Goal: Complete application form: Complete application form

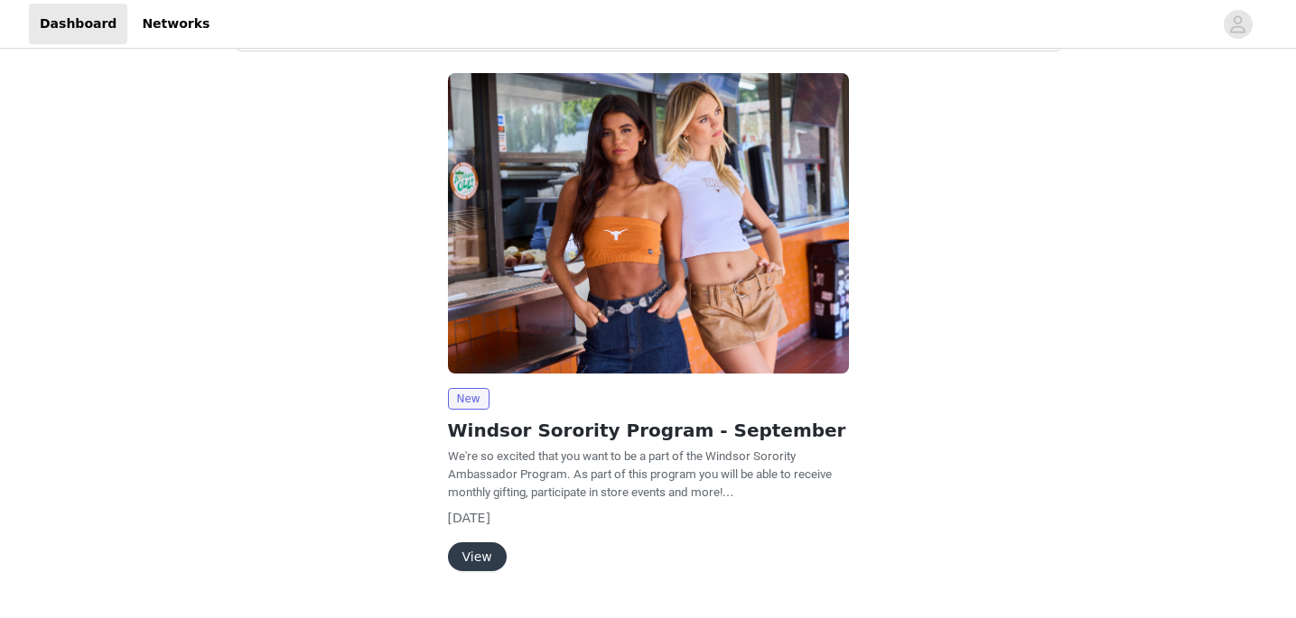
scroll to position [173, 0]
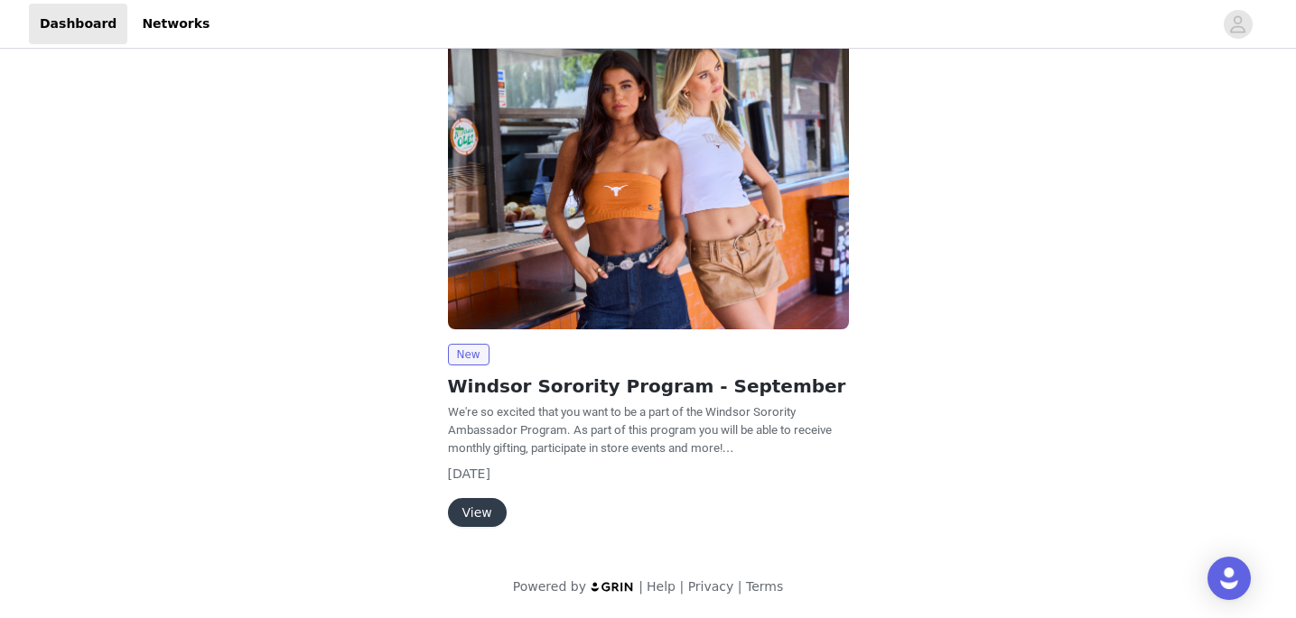
click at [479, 515] on button "View" at bounding box center [477, 512] width 59 height 29
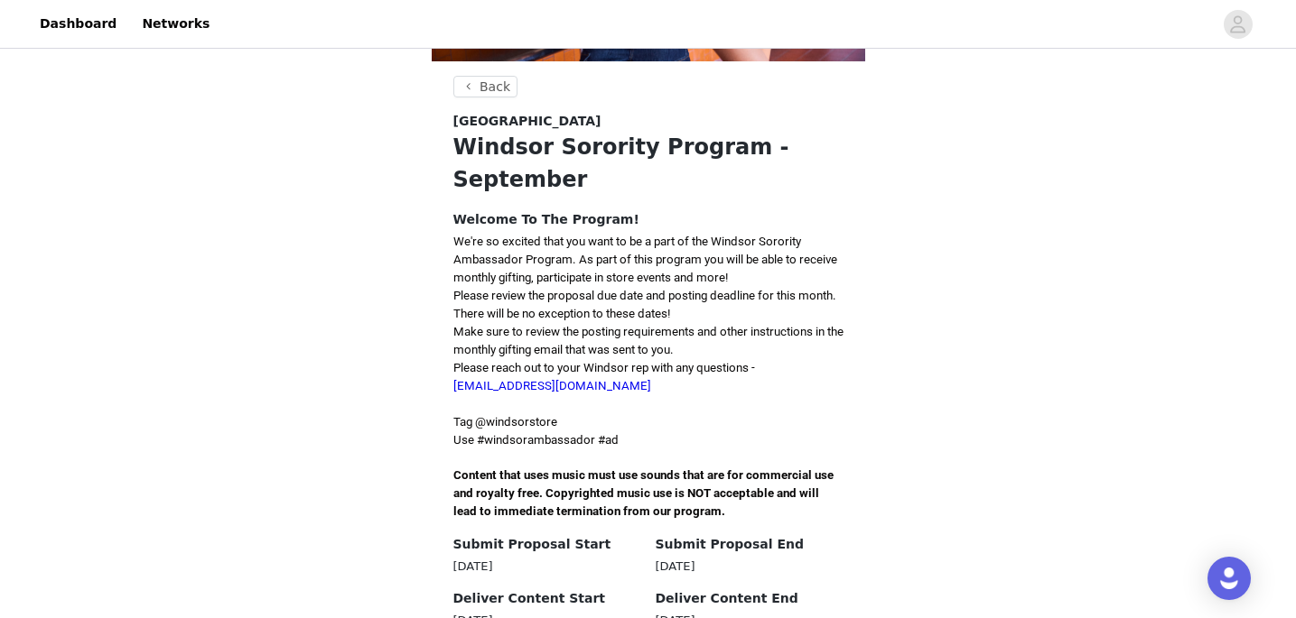
scroll to position [574, 0]
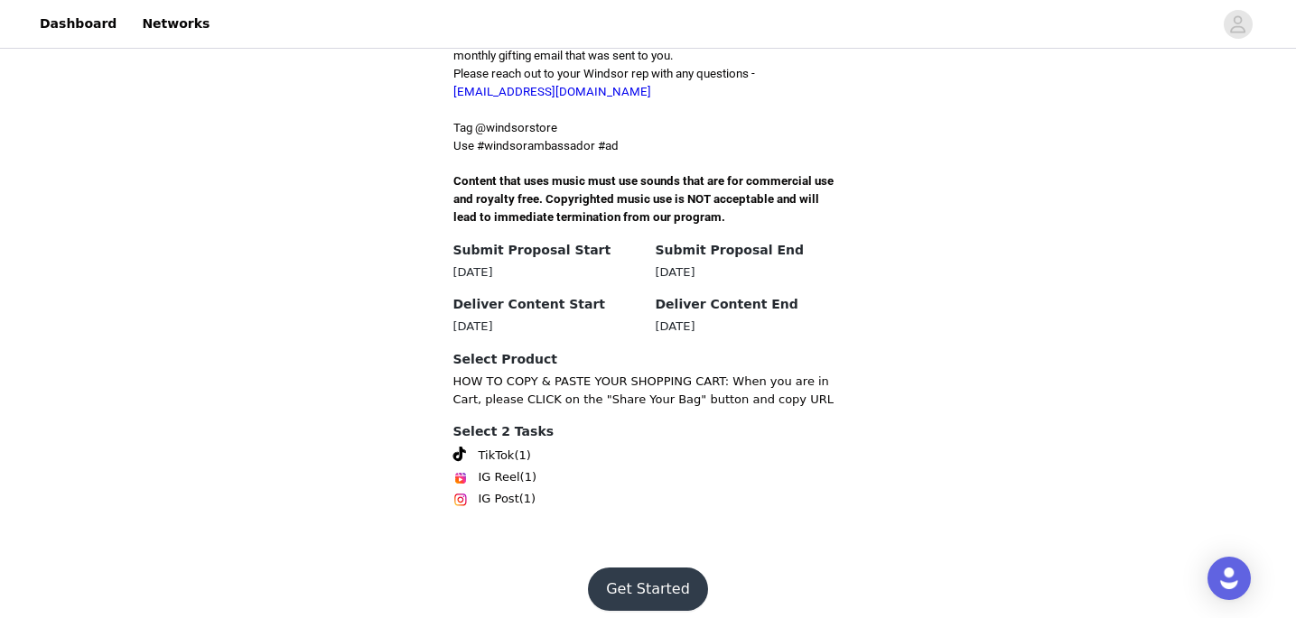
click at [657, 575] on button "Get Started" at bounding box center [648, 589] width 120 height 43
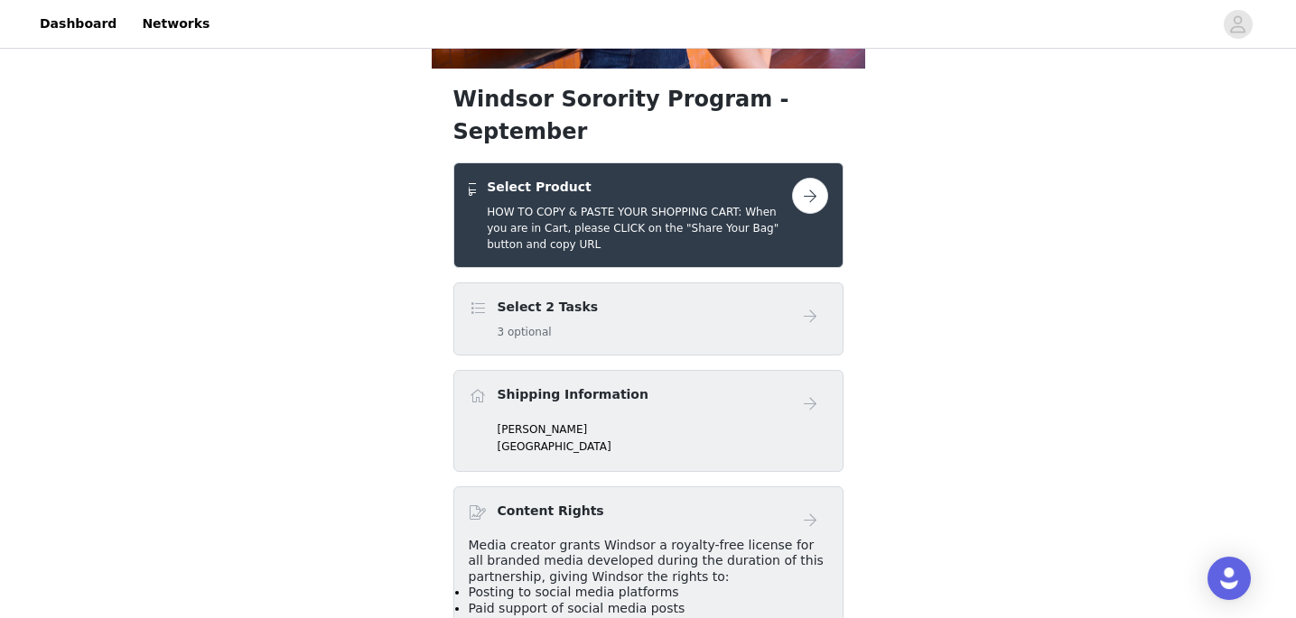
scroll to position [217, 0]
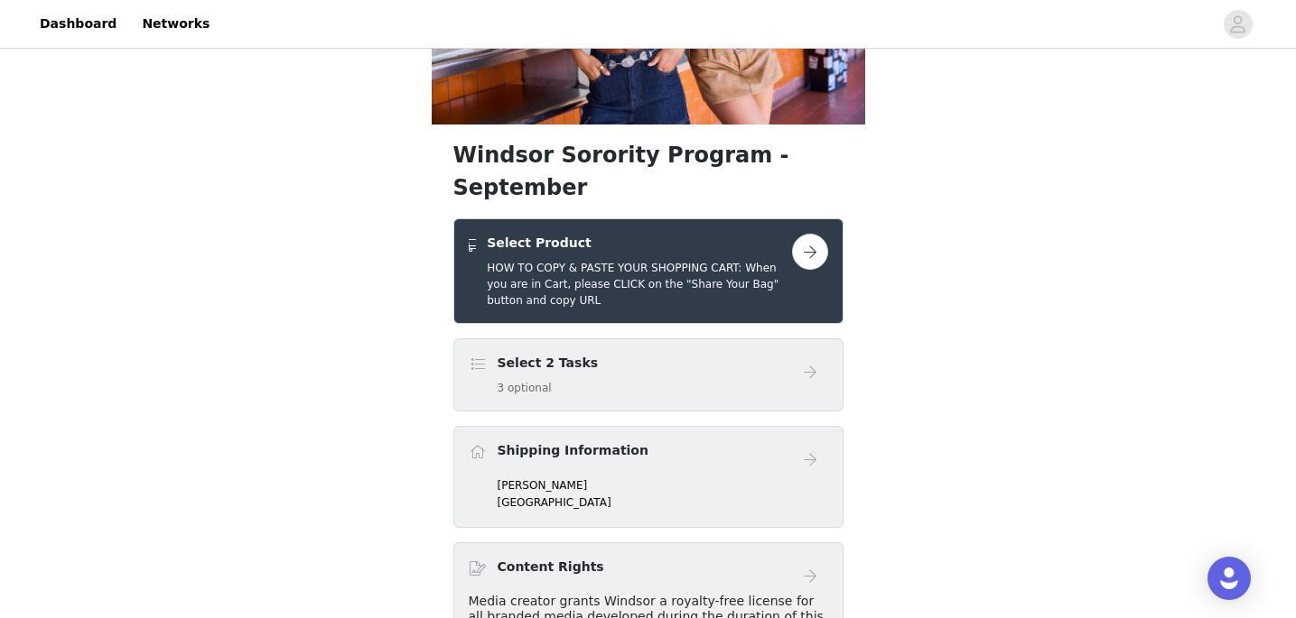
click at [810, 234] on button "button" at bounding box center [810, 252] width 36 height 36
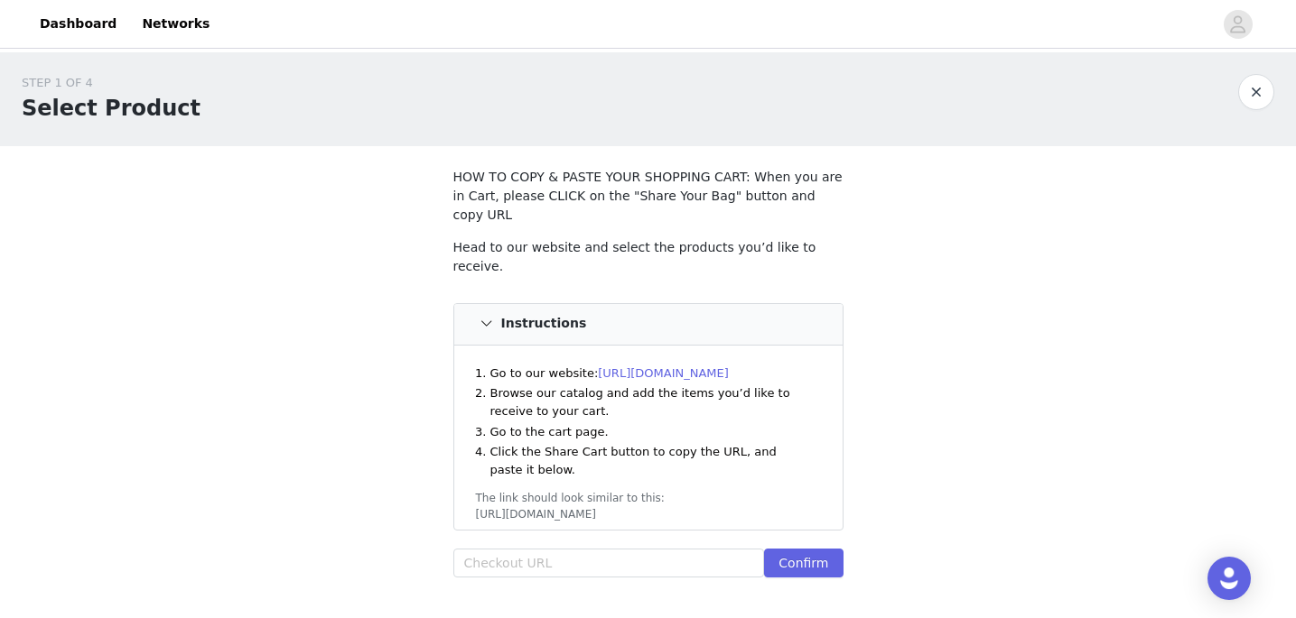
click at [646, 367] on link "[URL][DOMAIN_NAME]" at bounding box center [663, 374] width 131 height 14
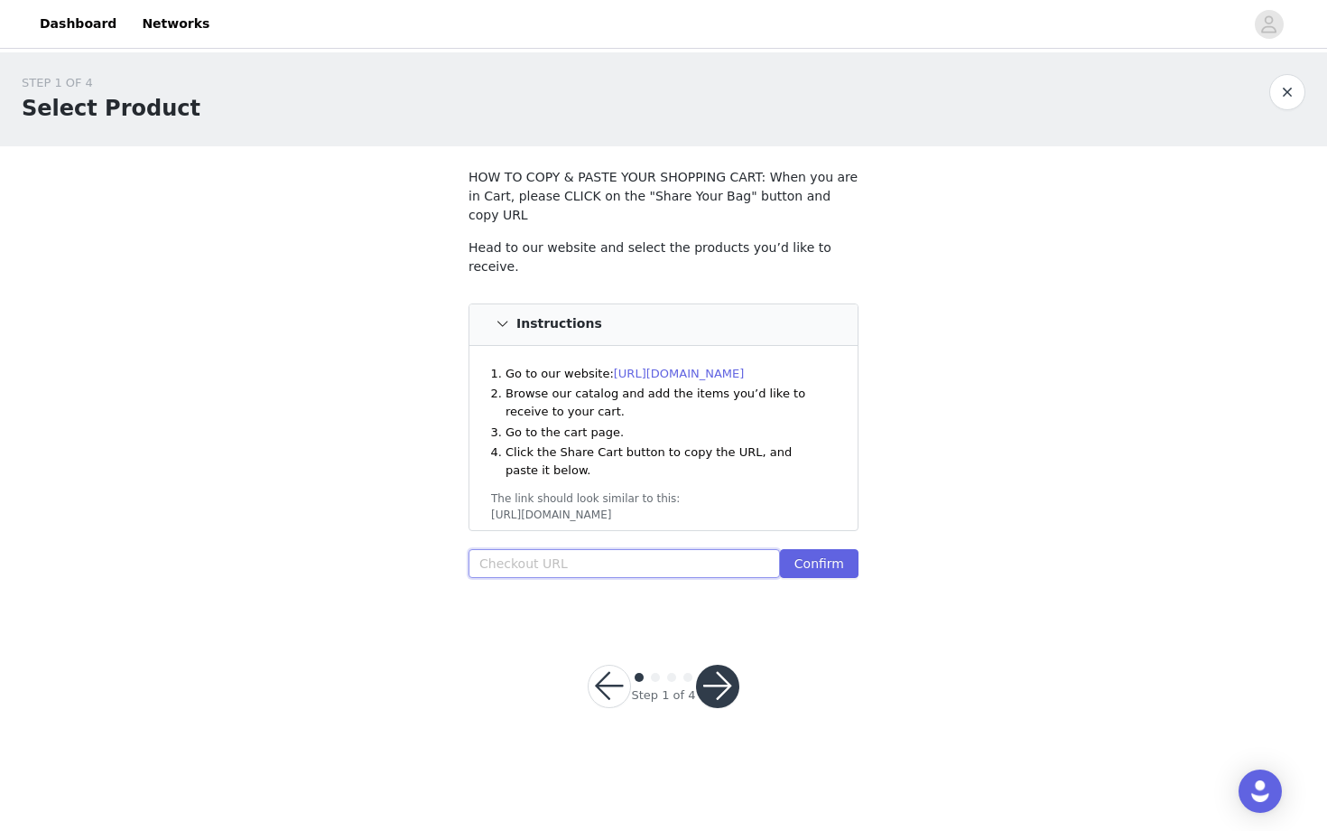
click at [560, 549] on input "text" at bounding box center [624, 563] width 311 height 29
paste input "[URL][DOMAIN_NAME]"
type input "[URL][DOMAIN_NAME]"
click at [819, 549] on button "Confirm" at bounding box center [819, 563] width 79 height 29
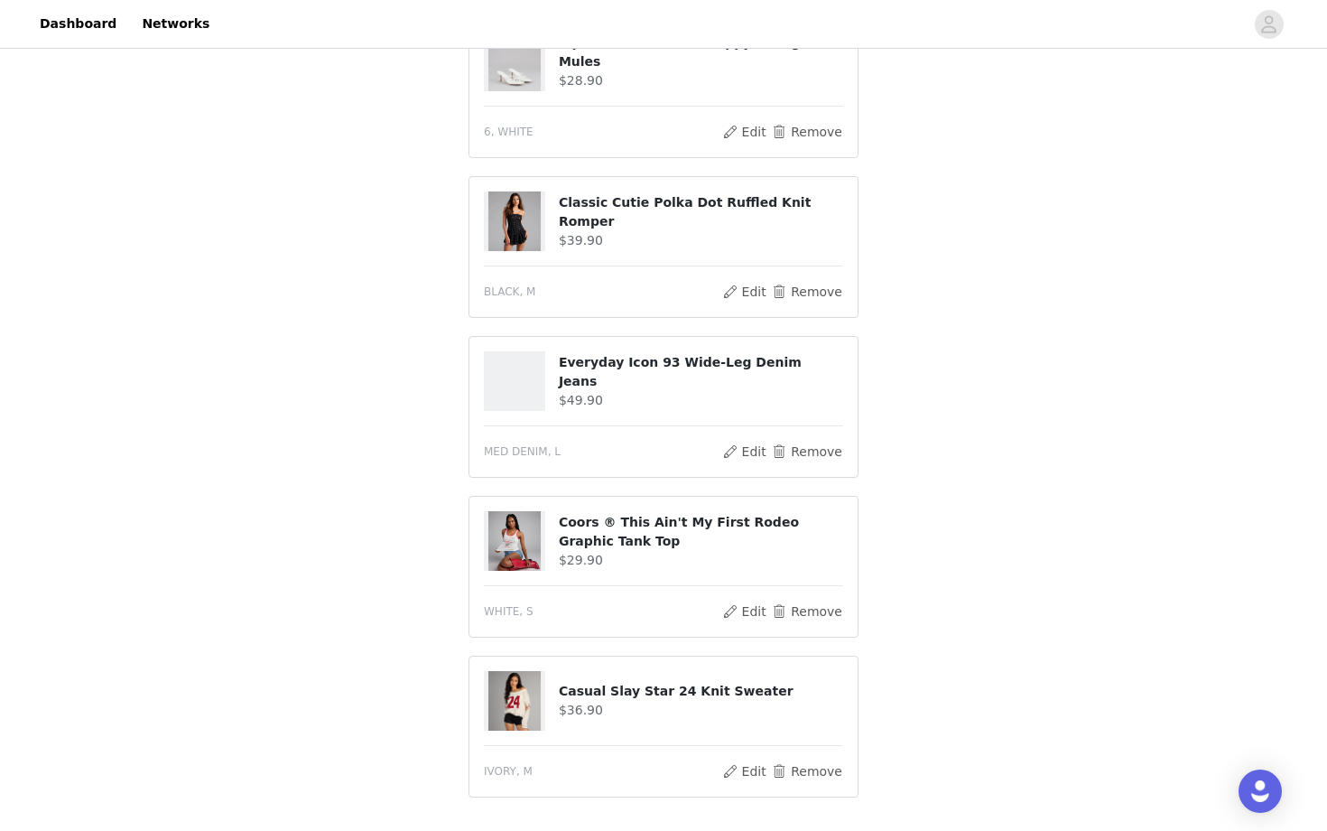
scroll to position [843, 0]
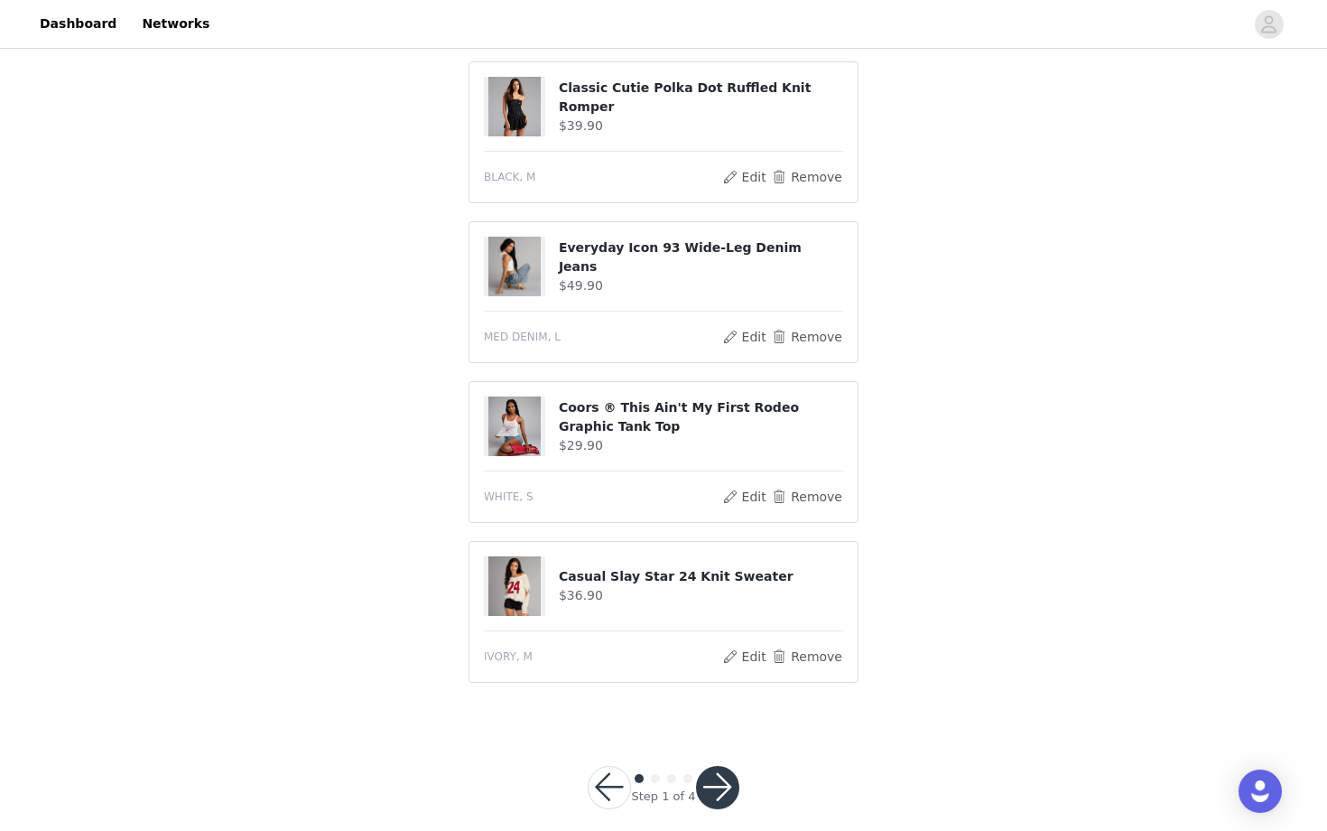
click at [730, 618] on button "button" at bounding box center [717, 787] width 43 height 43
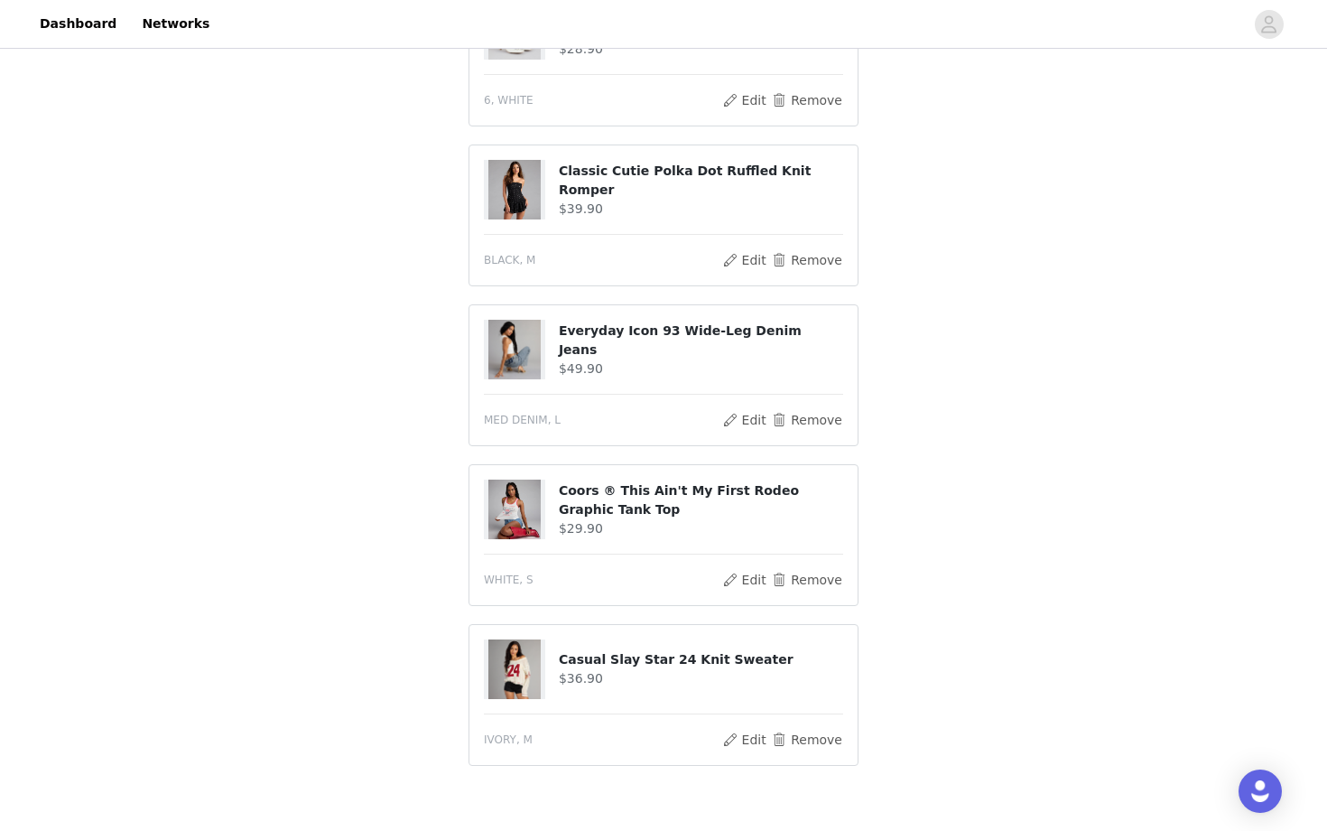
scroll to position [910, 0]
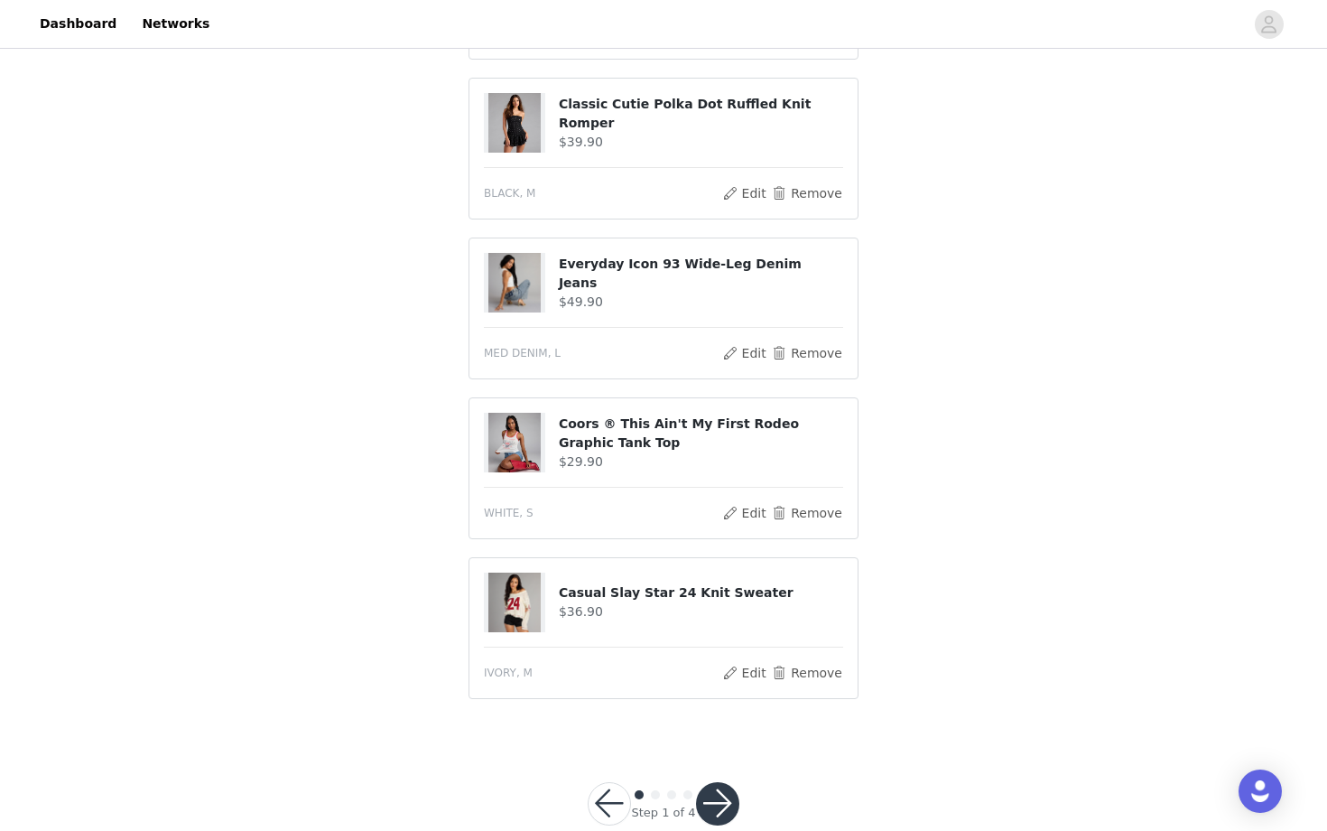
click at [715, 618] on button "button" at bounding box center [717, 803] width 43 height 43
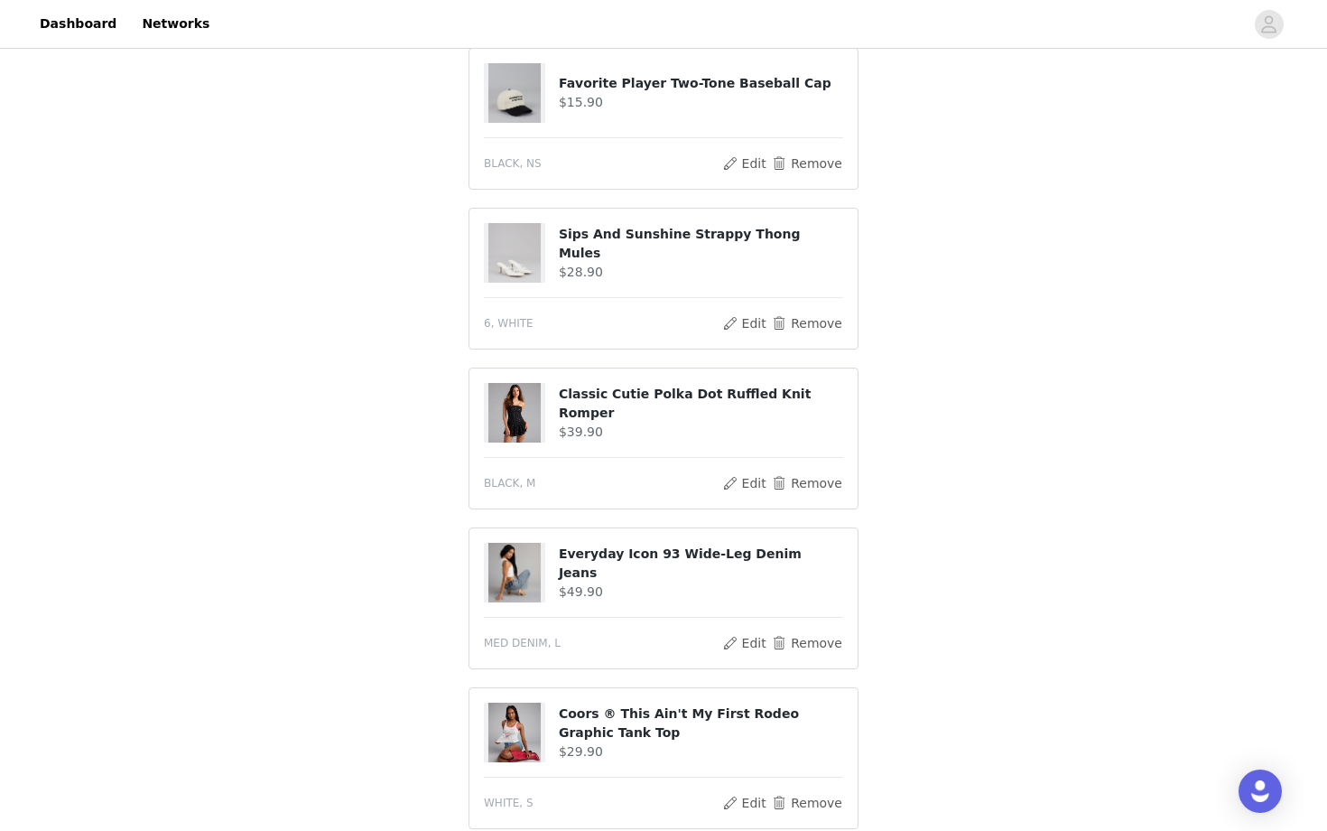
scroll to position [355, 0]
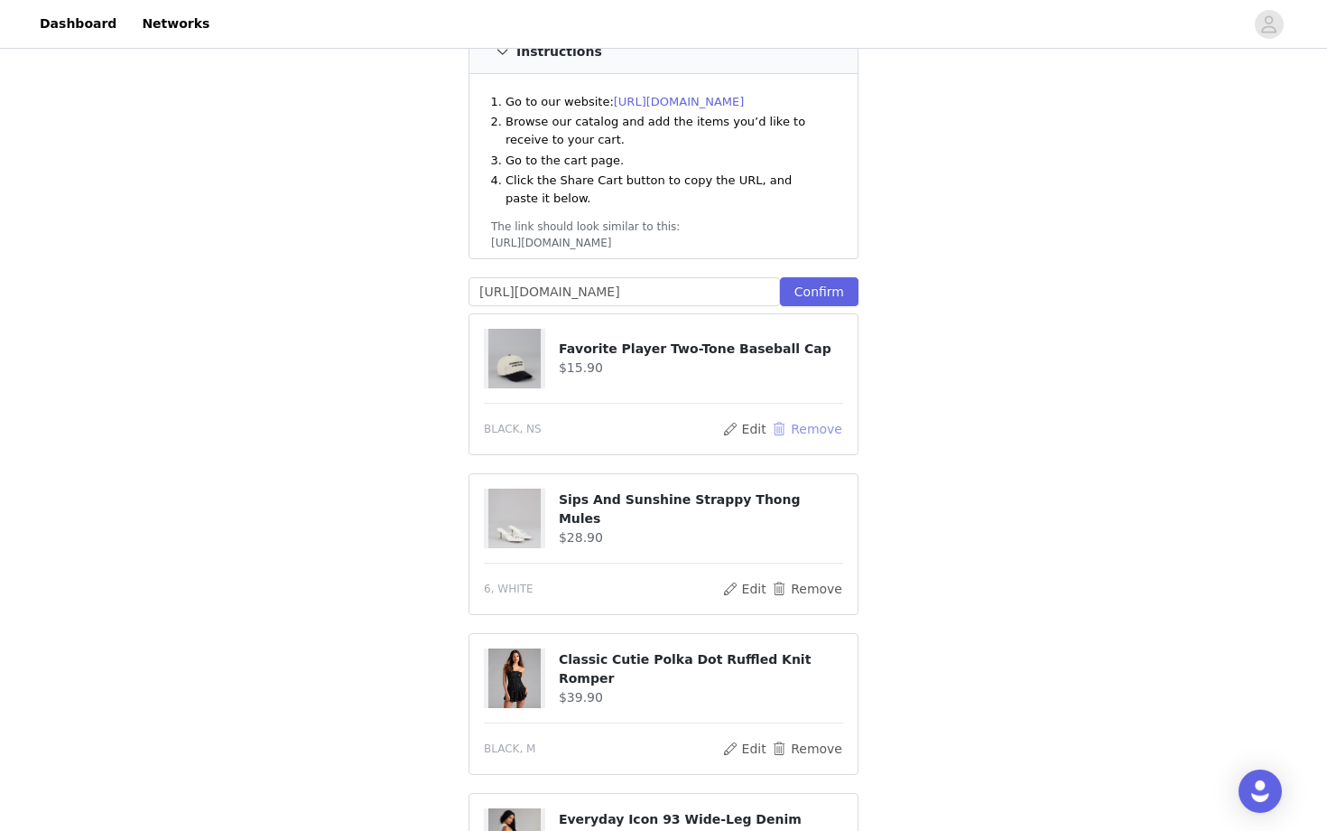
click at [797, 418] on button "Remove" at bounding box center [807, 429] width 72 height 22
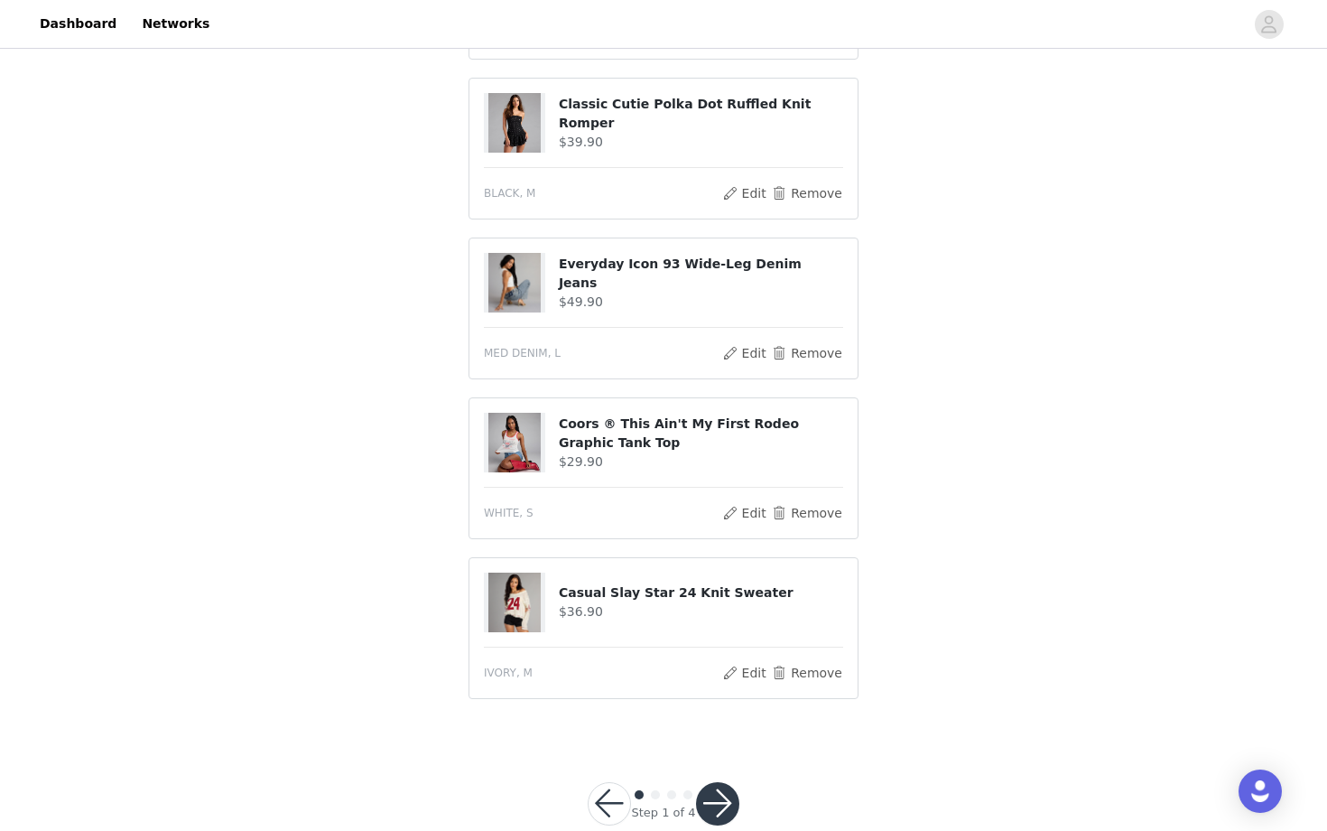
click at [712, 618] on button "button" at bounding box center [717, 803] width 43 height 43
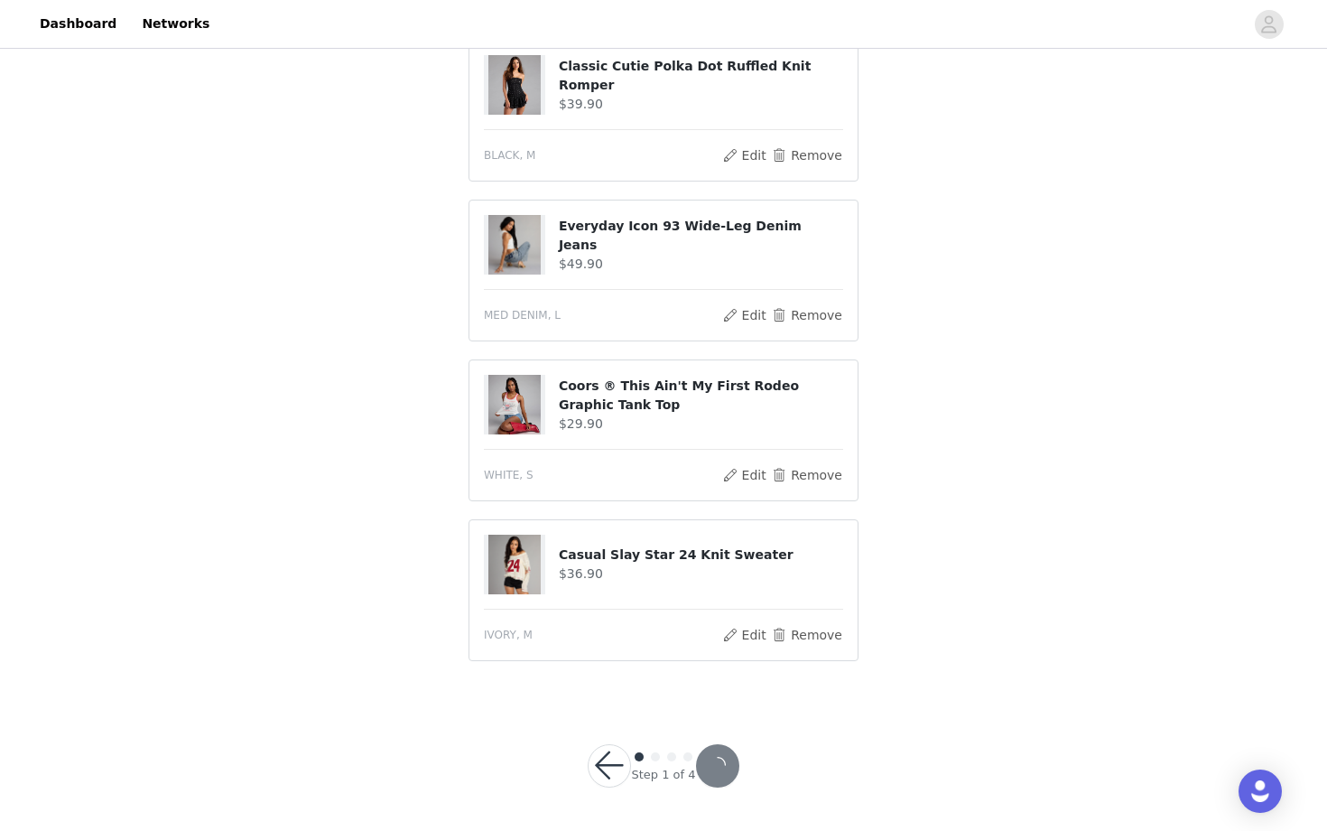
scroll to position [683, 0]
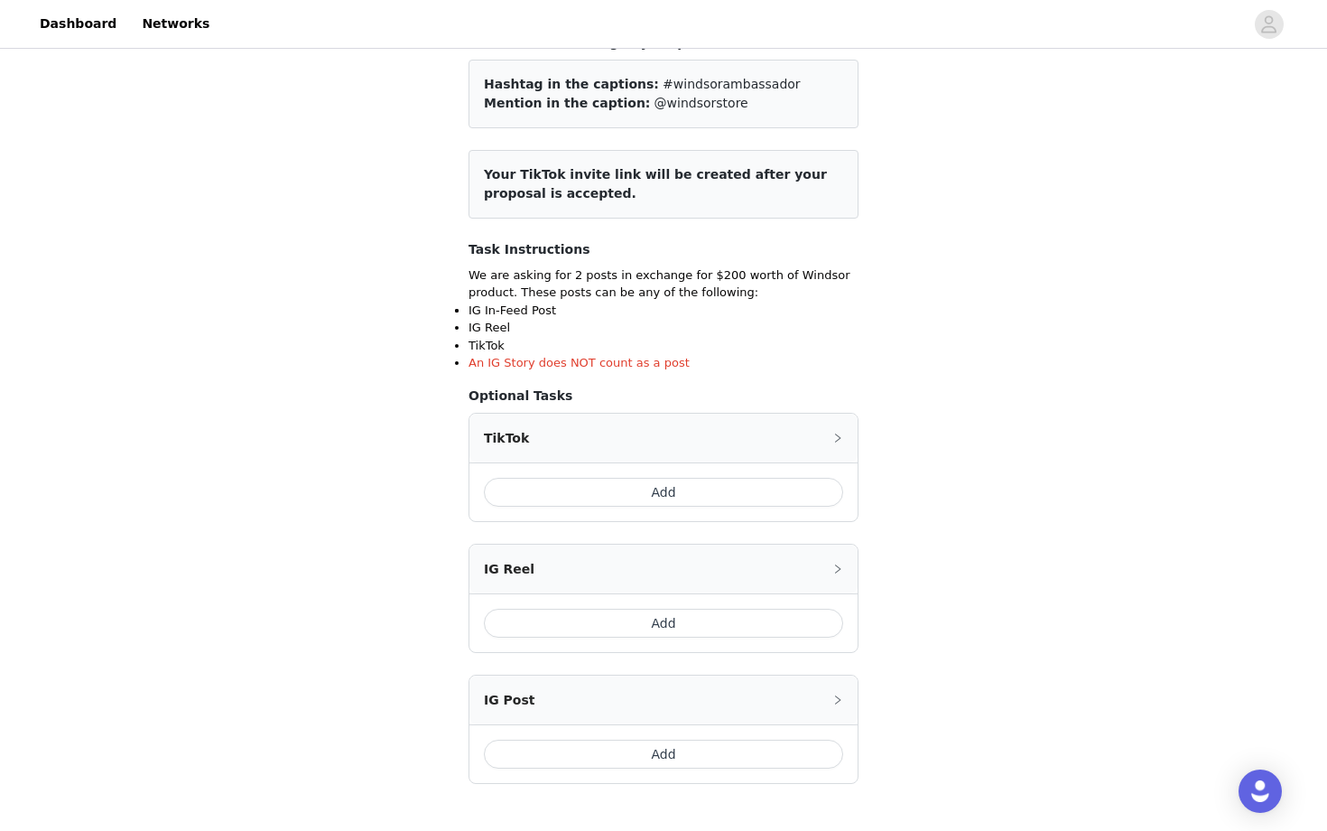
scroll to position [183, 0]
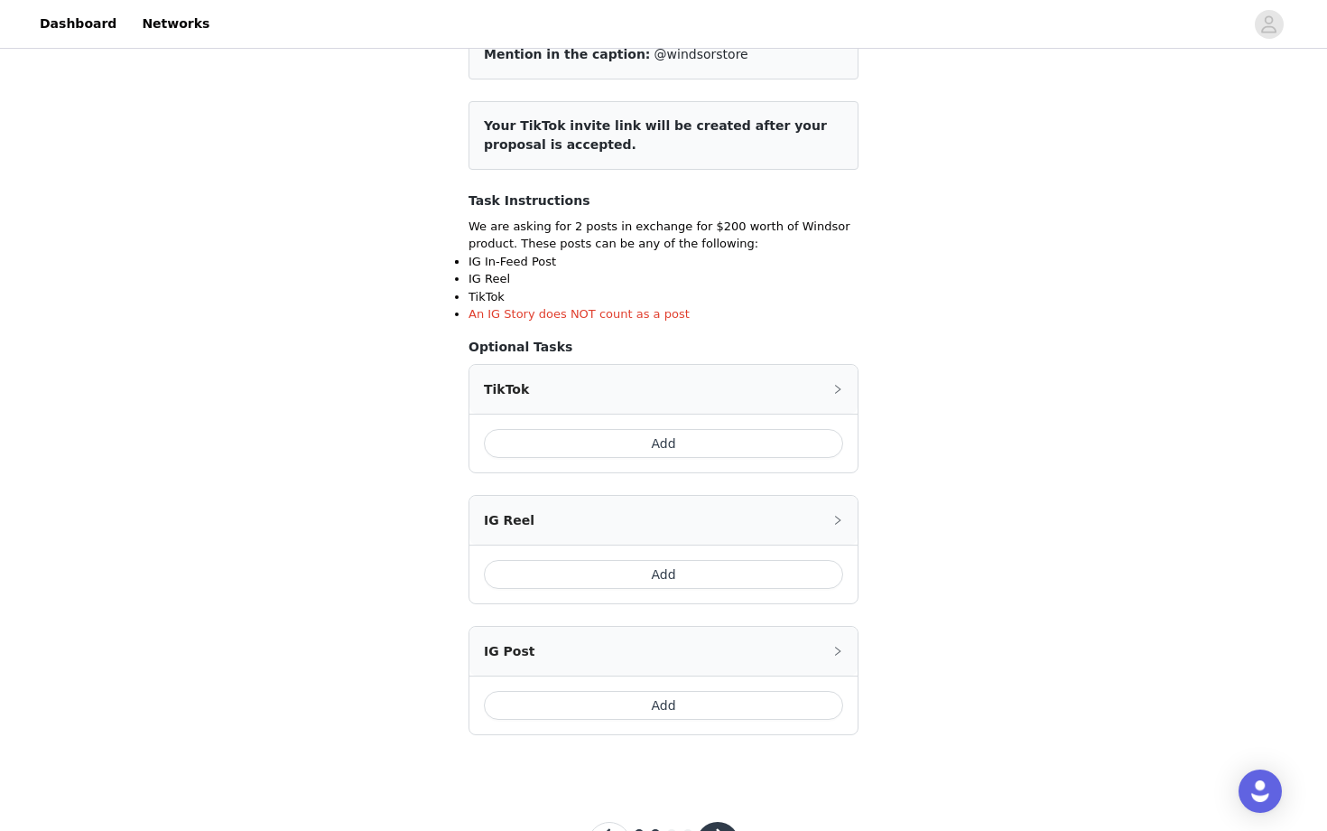
click at [682, 435] on button "Add" at bounding box center [663, 443] width 359 height 29
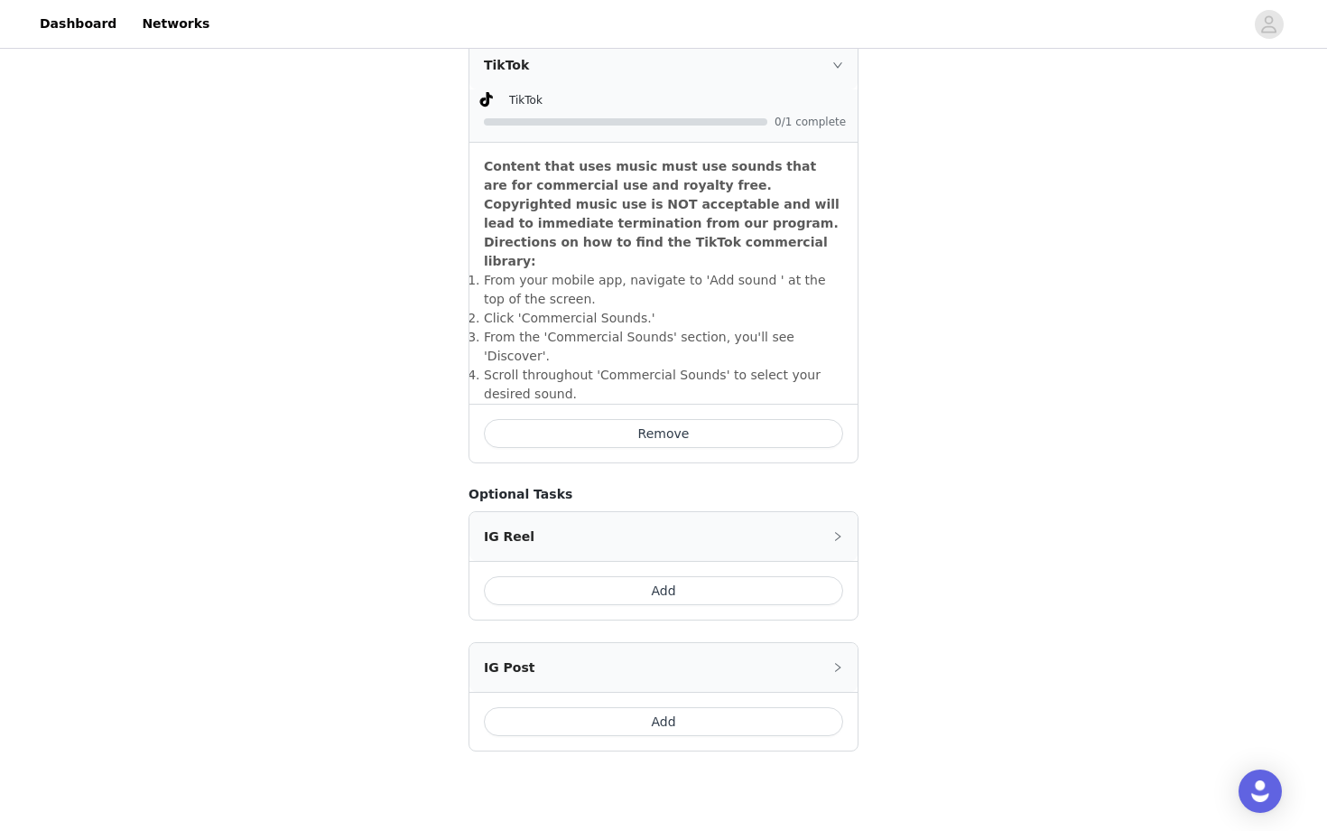
scroll to position [543, 0]
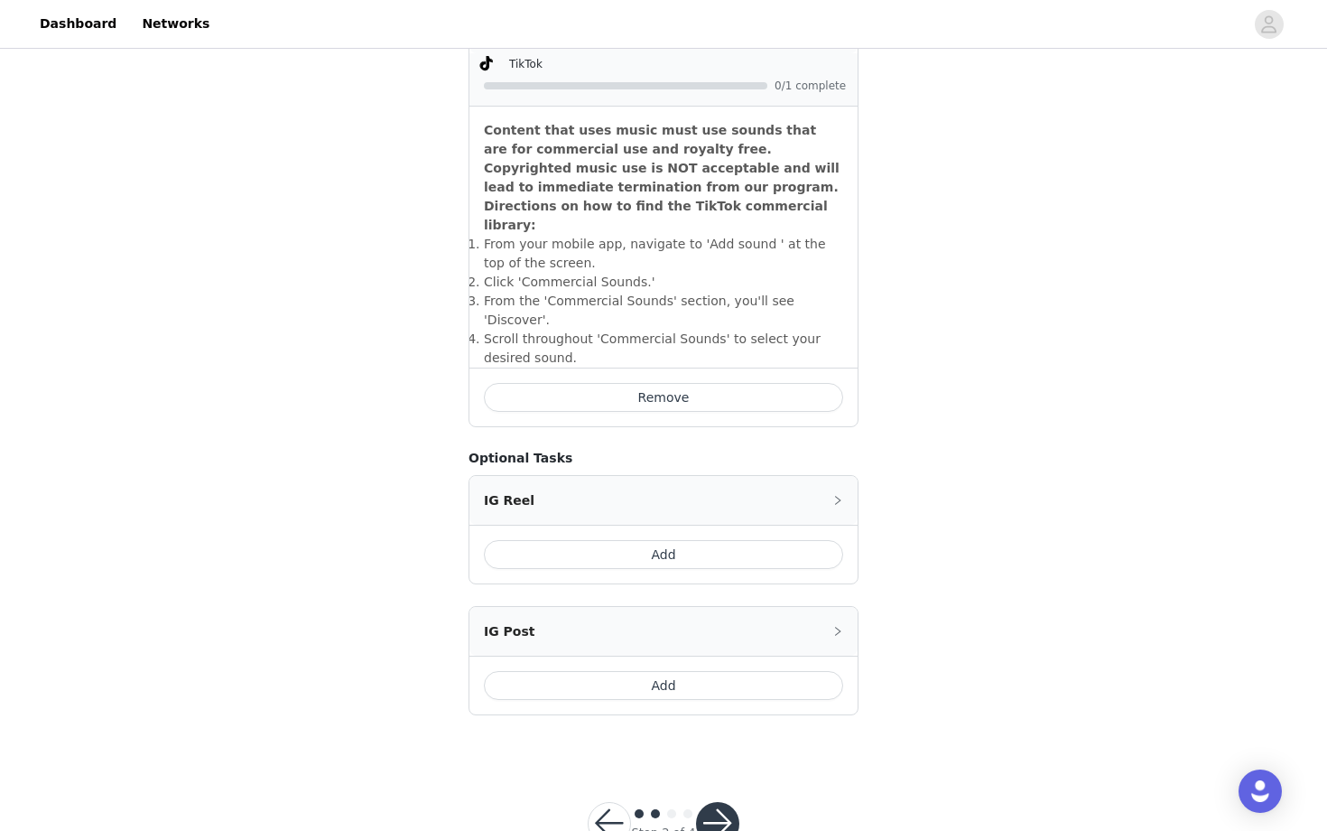
click at [673, 618] on button "Add" at bounding box center [663, 685] width 359 height 29
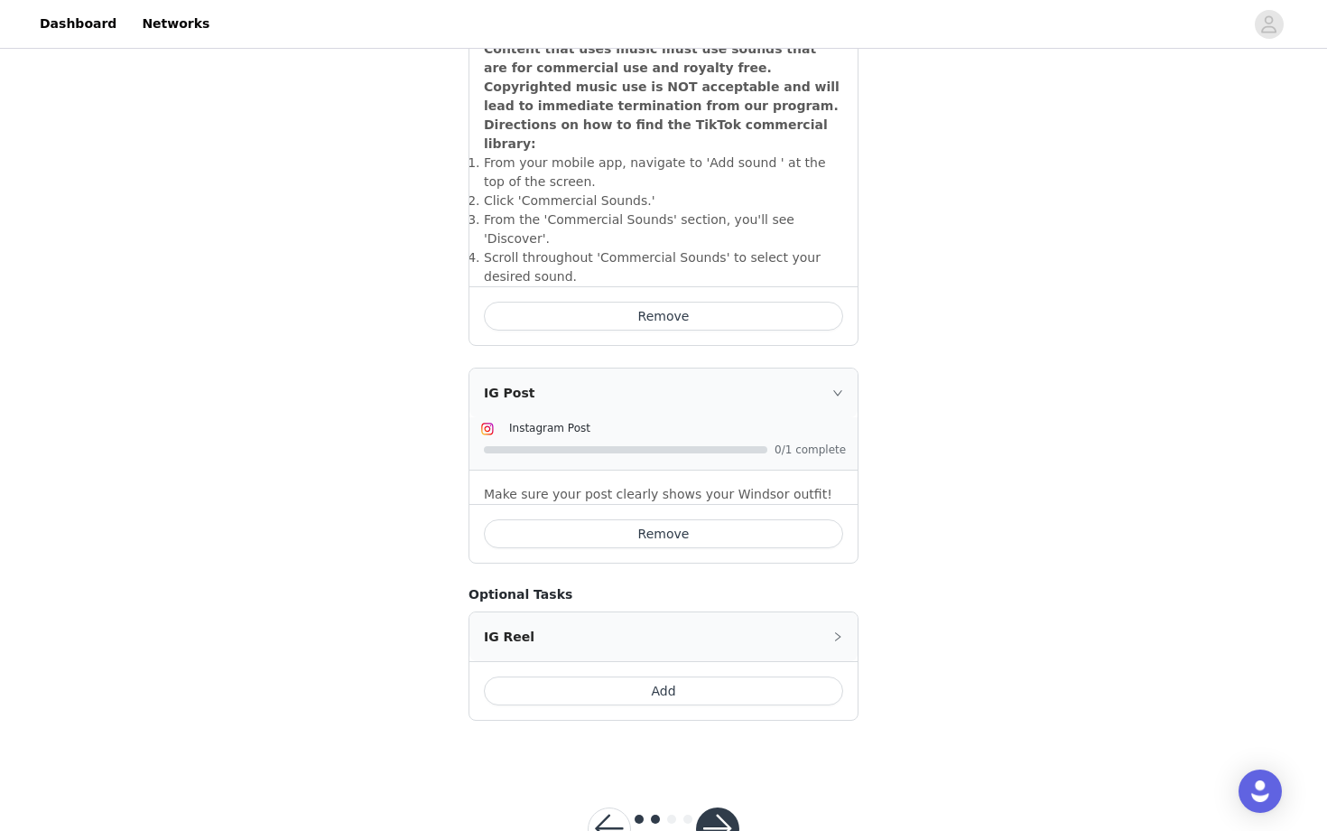
scroll to position [649, 0]
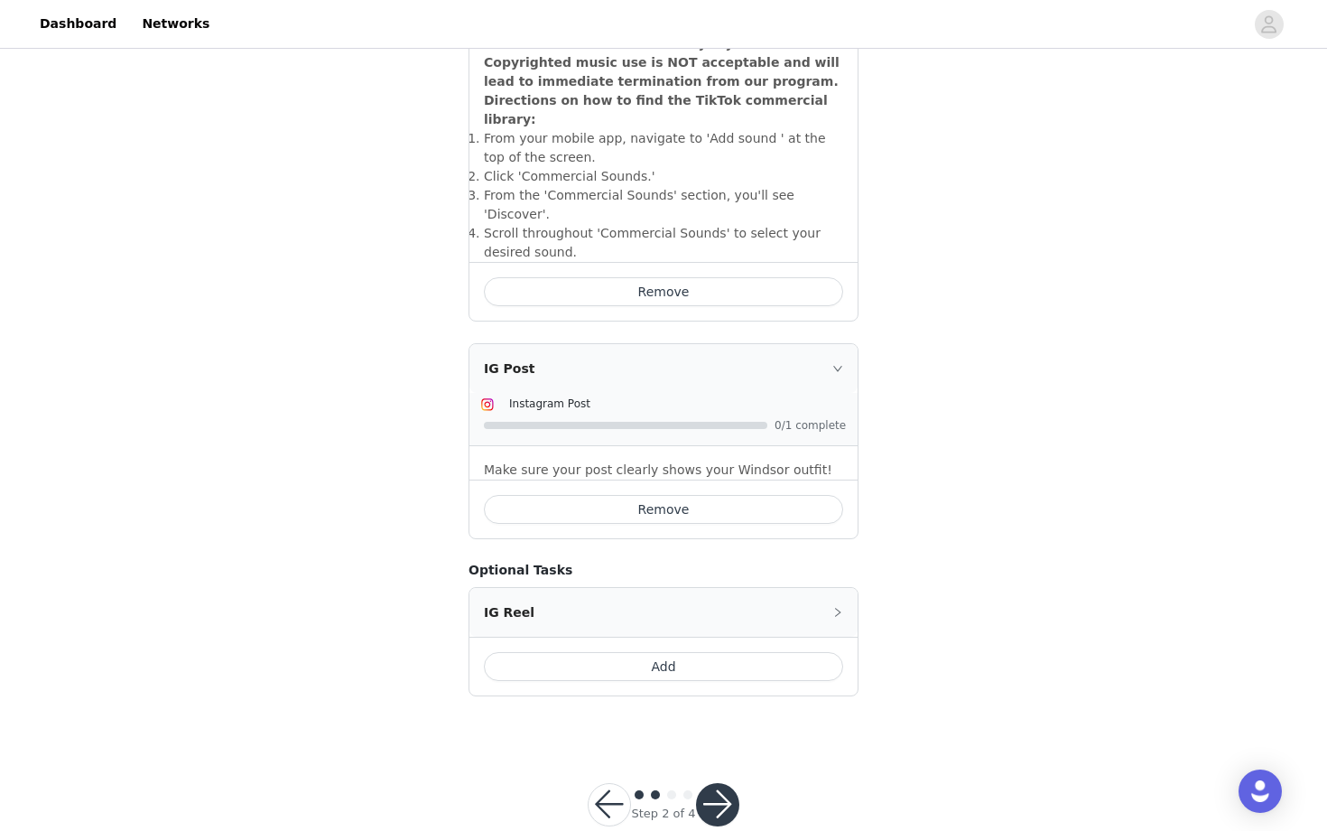
click at [704, 618] on button "button" at bounding box center [717, 804] width 43 height 43
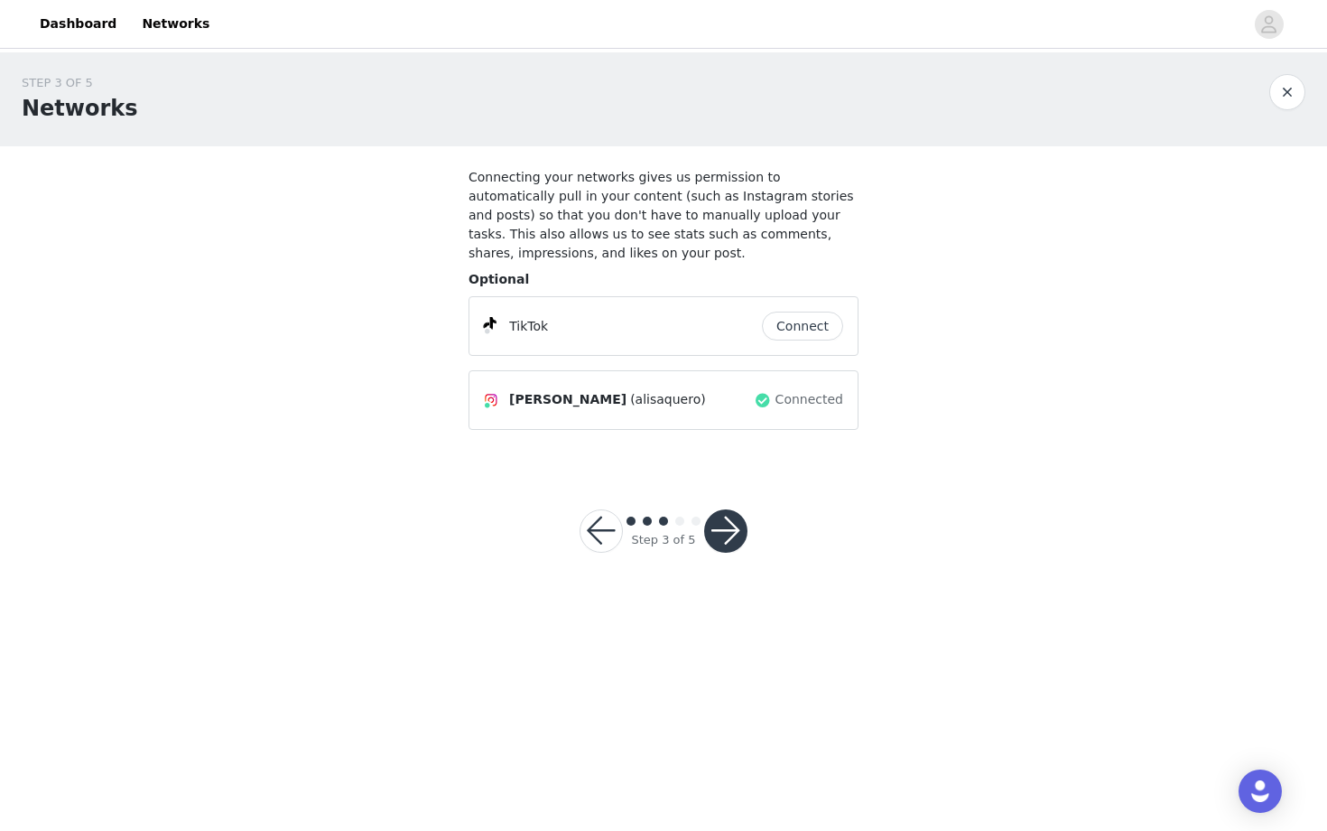
click at [790, 332] on button "Connect" at bounding box center [802, 325] width 81 height 29
click at [631, 306] on div "TikTok Connect" at bounding box center [664, 326] width 390 height 60
click at [767, 323] on button "Connect" at bounding box center [802, 325] width 81 height 29
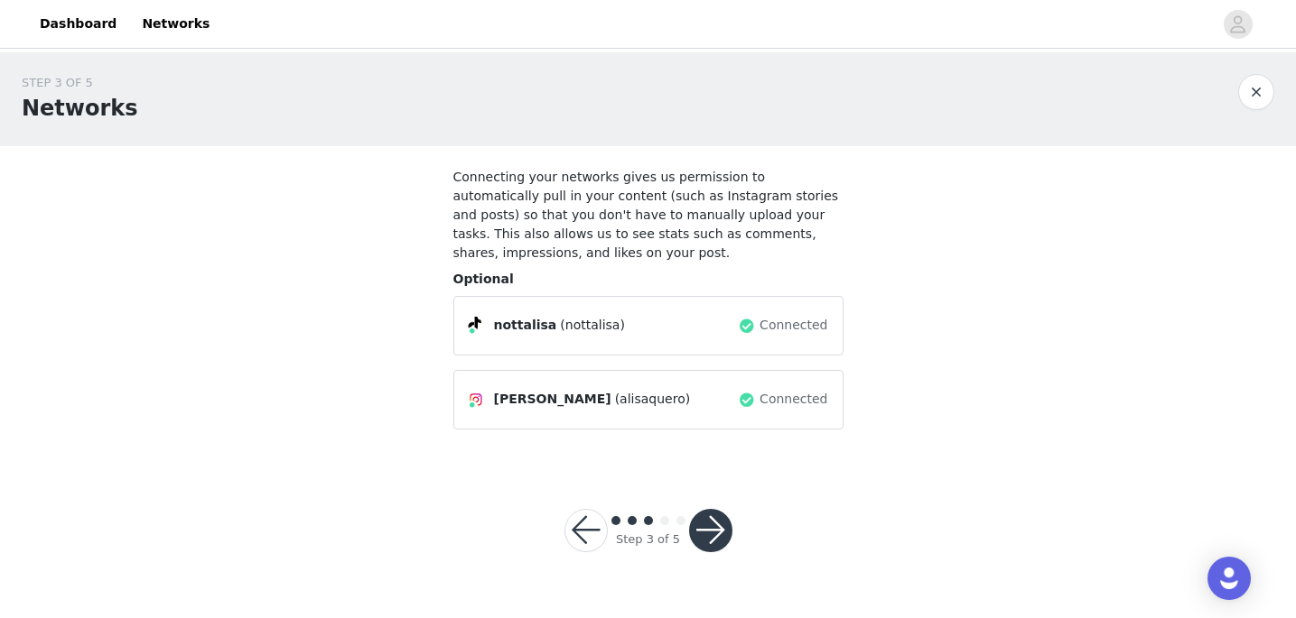
click at [707, 510] on button "button" at bounding box center [710, 530] width 43 height 43
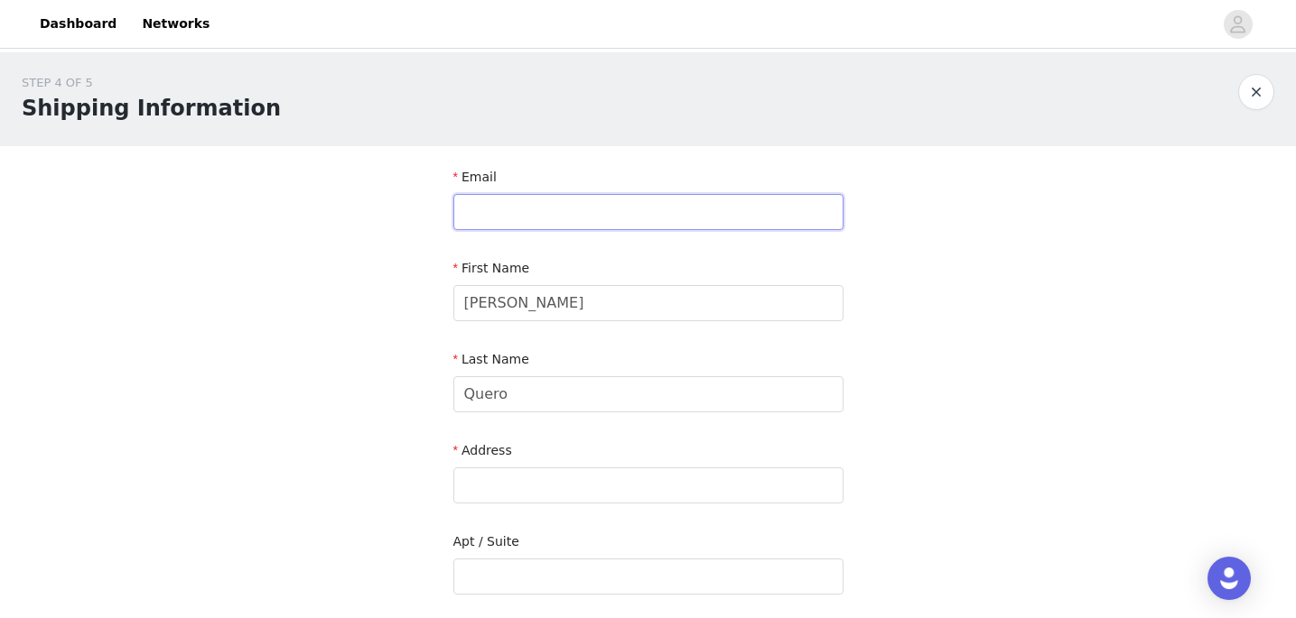
click at [554, 196] on input "text" at bounding box center [648, 212] width 390 height 36
type input "[EMAIL_ADDRESS][DOMAIN_NAME]"
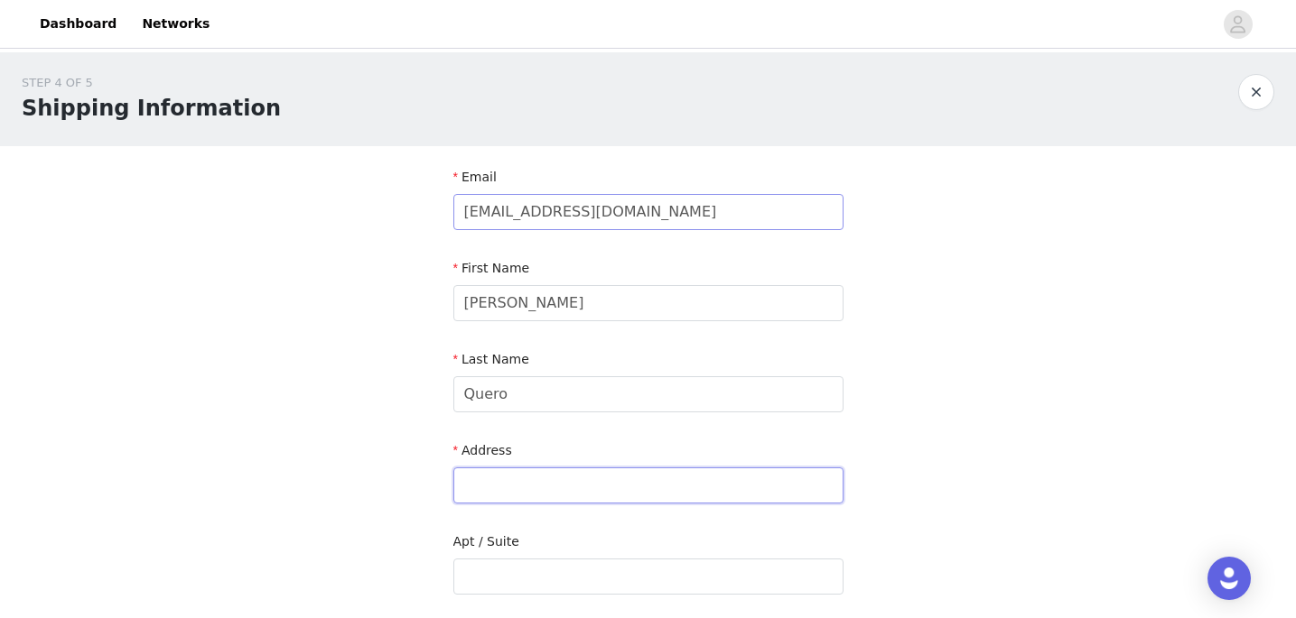
type input "[STREET_ADDRESS]"
type input "[GEOGRAPHIC_DATA]"
type input "85712"
type input "5205958595"
drag, startPoint x: 630, startPoint y: 496, endPoint x: 333, endPoint y: 481, distance: 297.4
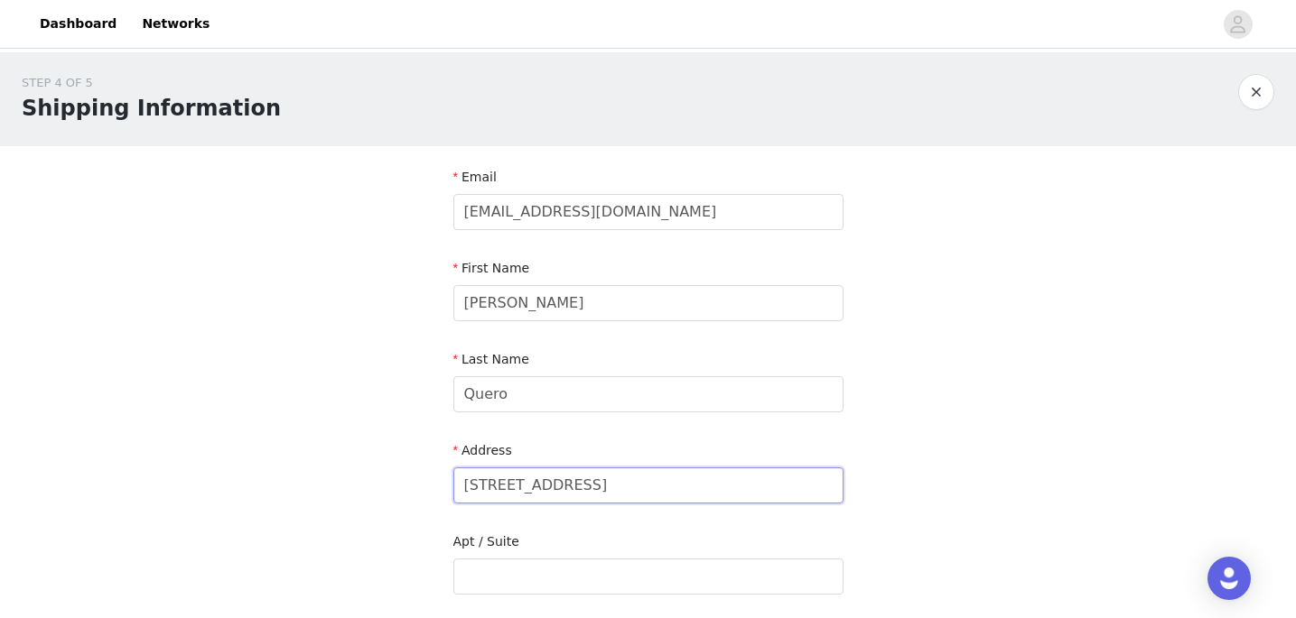
click at [333, 481] on div "STEP 4 OF 5 Shipping Information Email [EMAIL_ADDRESS][DOMAIN_NAME] First Name …" at bounding box center [648, 576] width 1296 height 1049
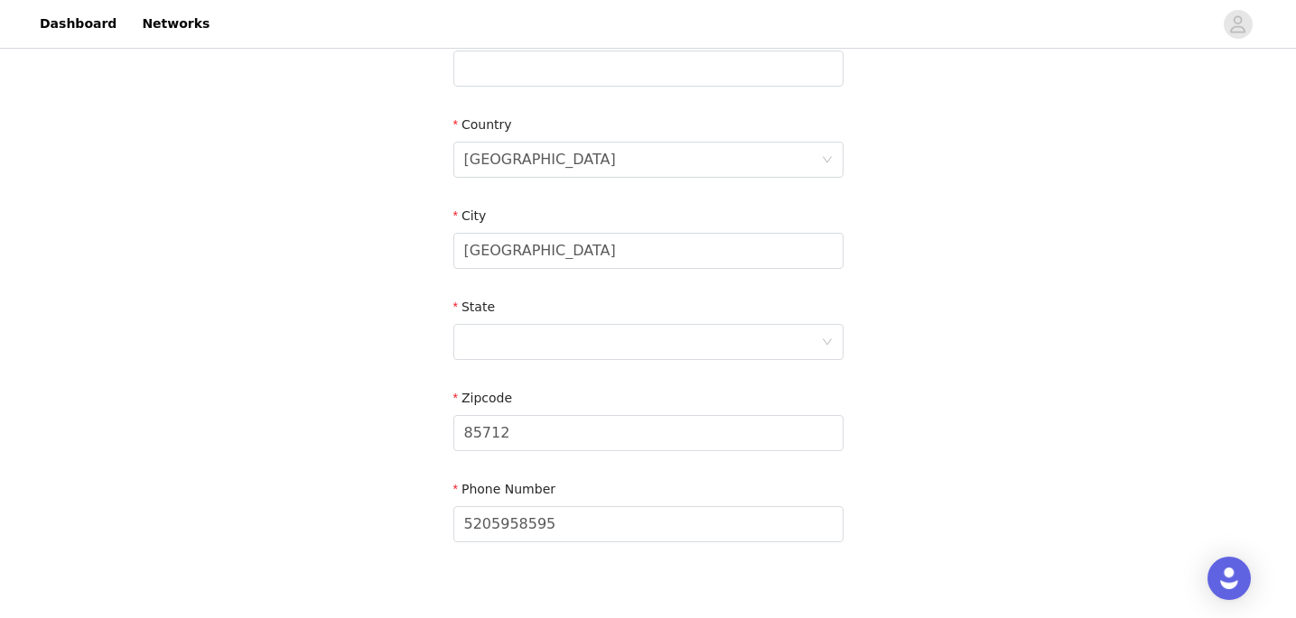
scroll to position [517, 0]
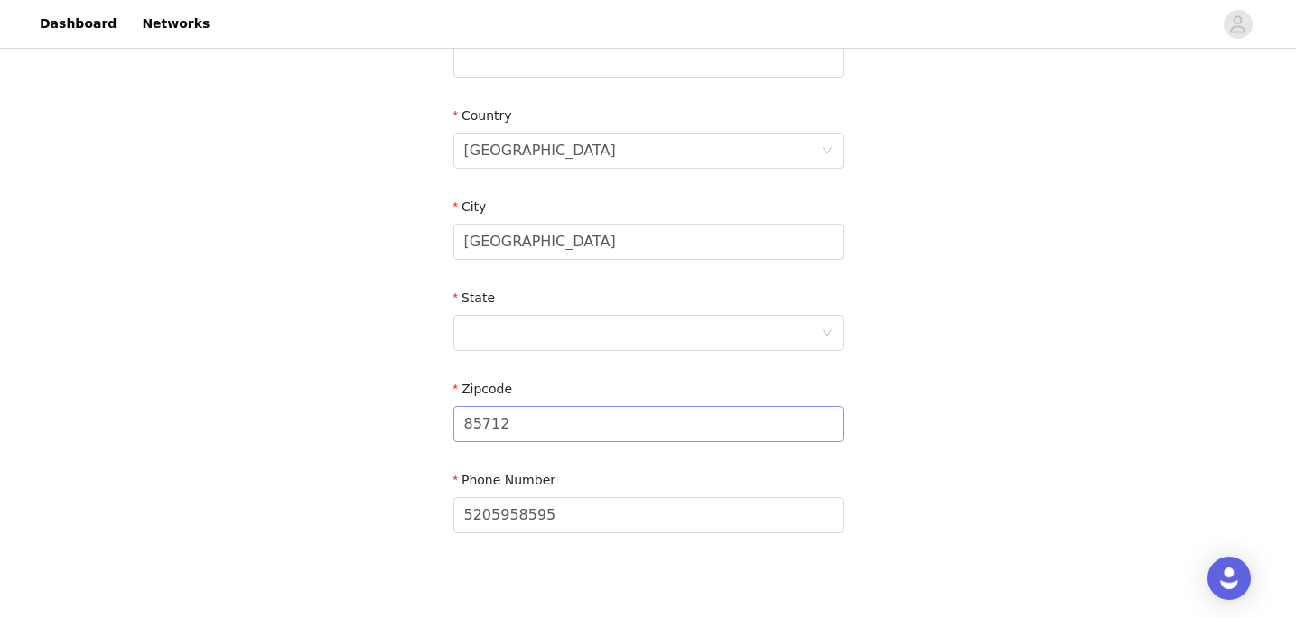
type input "[GEOGRAPHIC_DATA]"
click at [544, 417] on input "85712" at bounding box center [648, 424] width 390 height 36
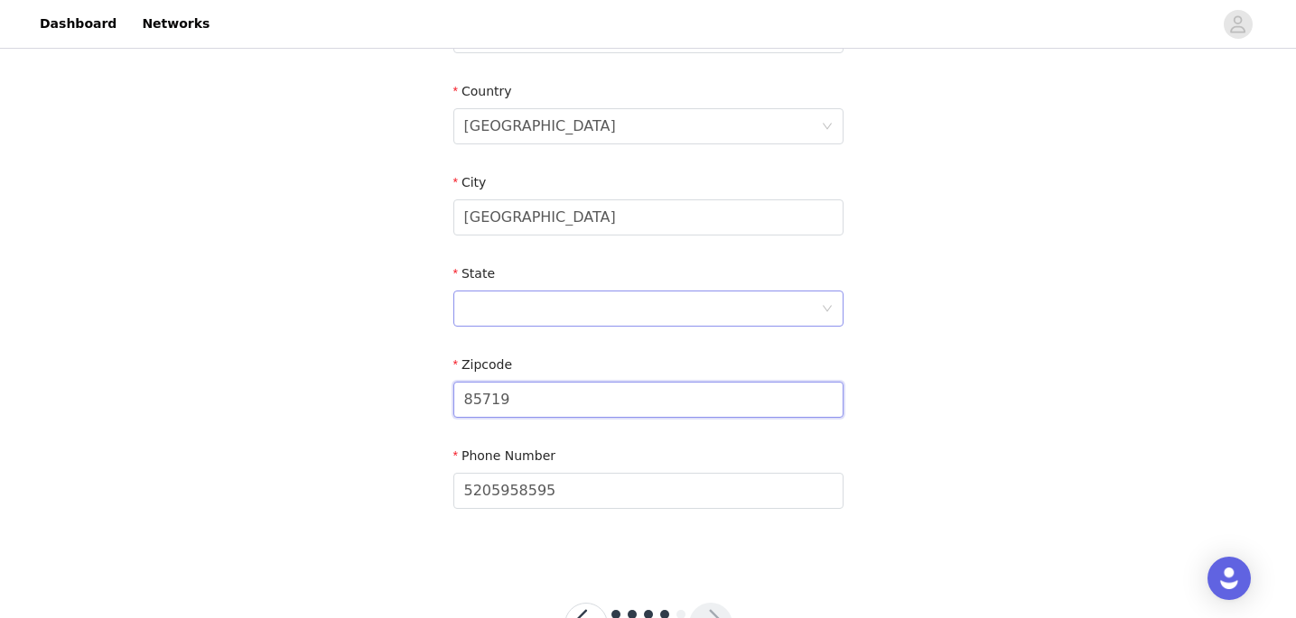
scroll to position [496, 0]
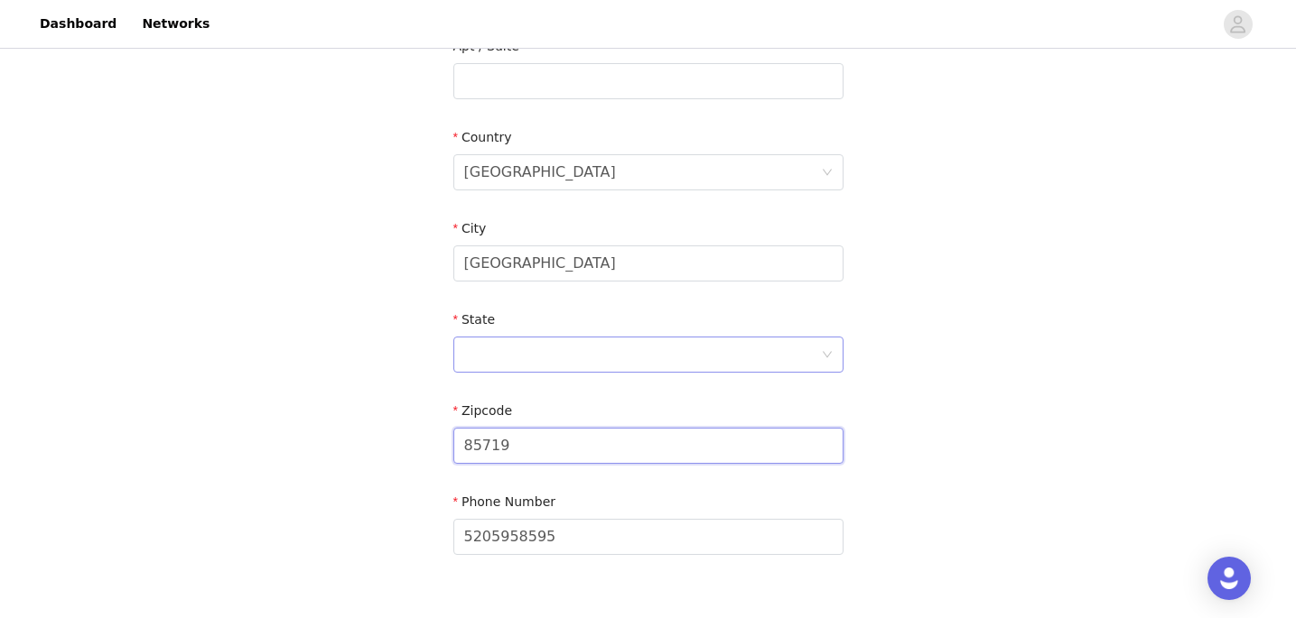
type input "85719"
click at [624, 350] on div at bounding box center [642, 355] width 357 height 34
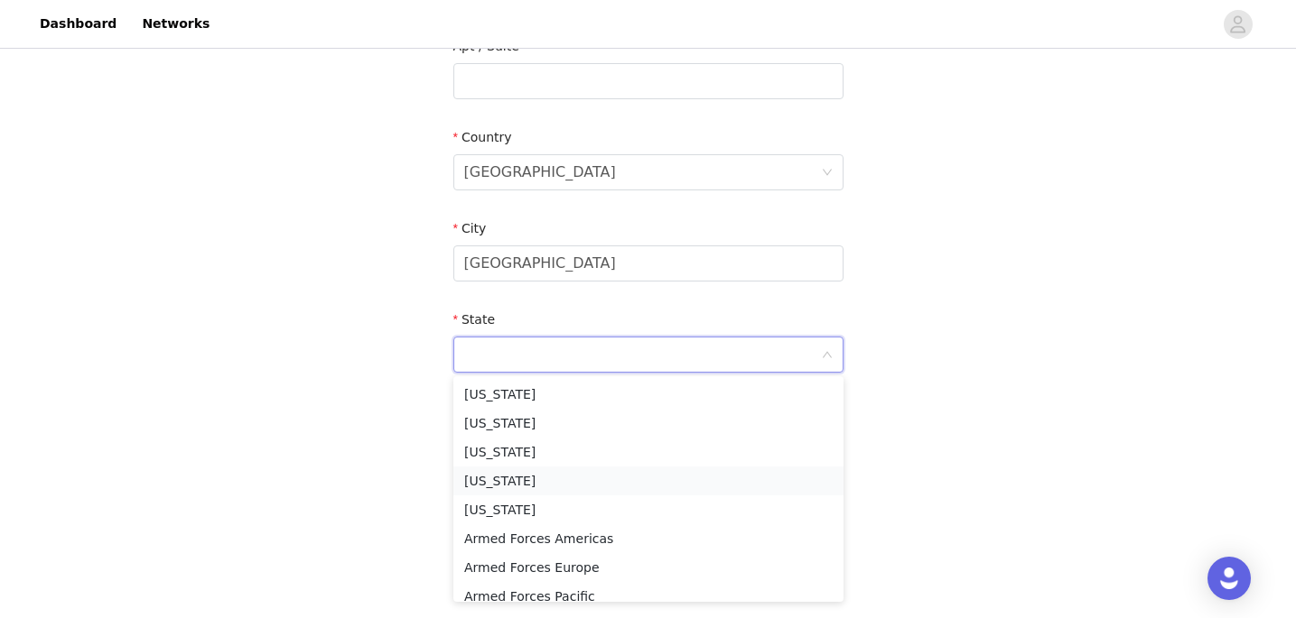
click at [543, 491] on li "[US_STATE]" at bounding box center [648, 481] width 390 height 29
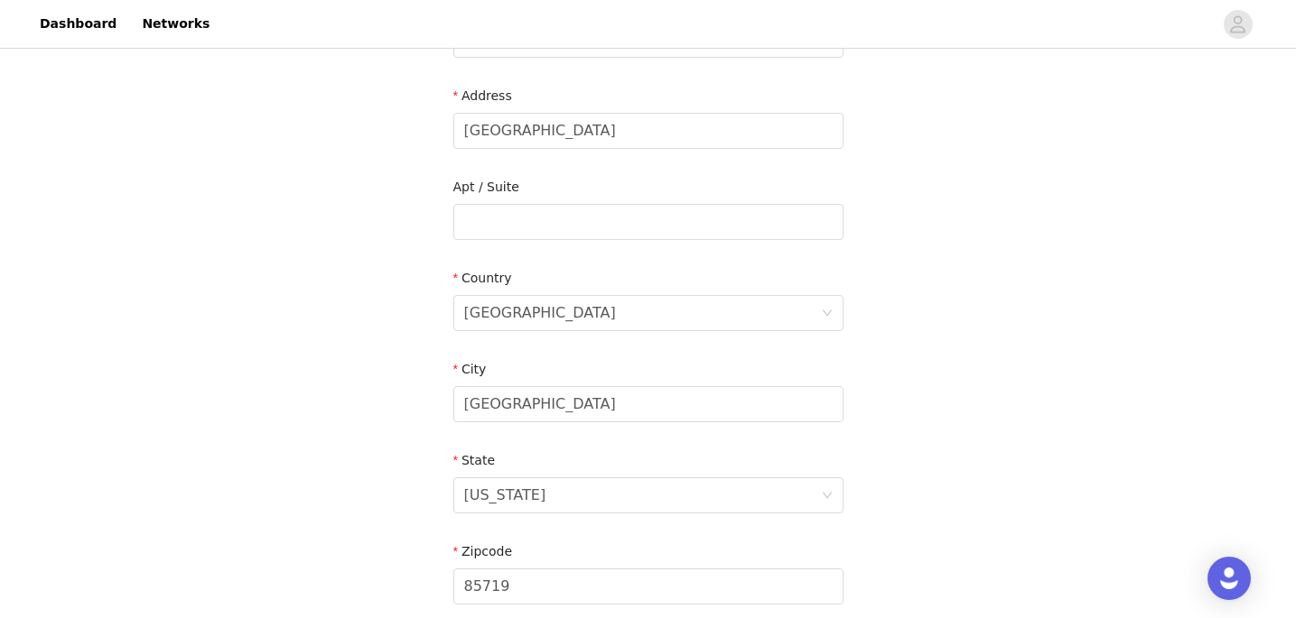
scroll to position [354, 0]
click at [601, 317] on div "[GEOGRAPHIC_DATA]" at bounding box center [642, 314] width 357 height 34
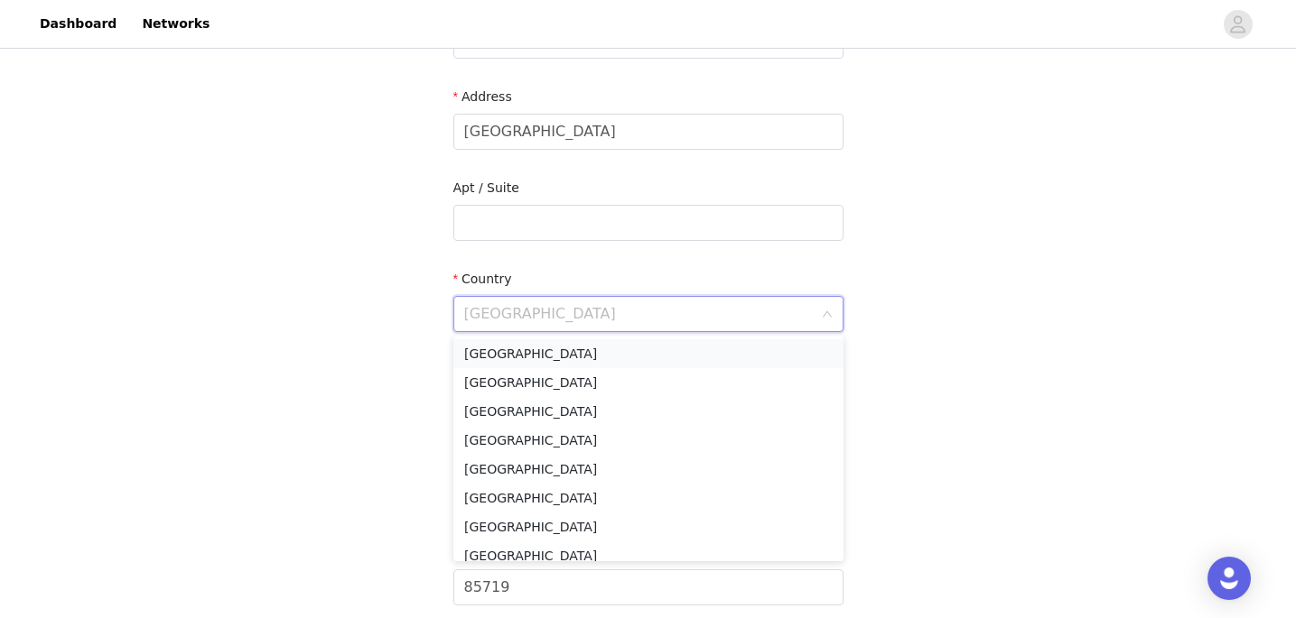
click at [587, 351] on li "[GEOGRAPHIC_DATA]" at bounding box center [648, 353] width 390 height 29
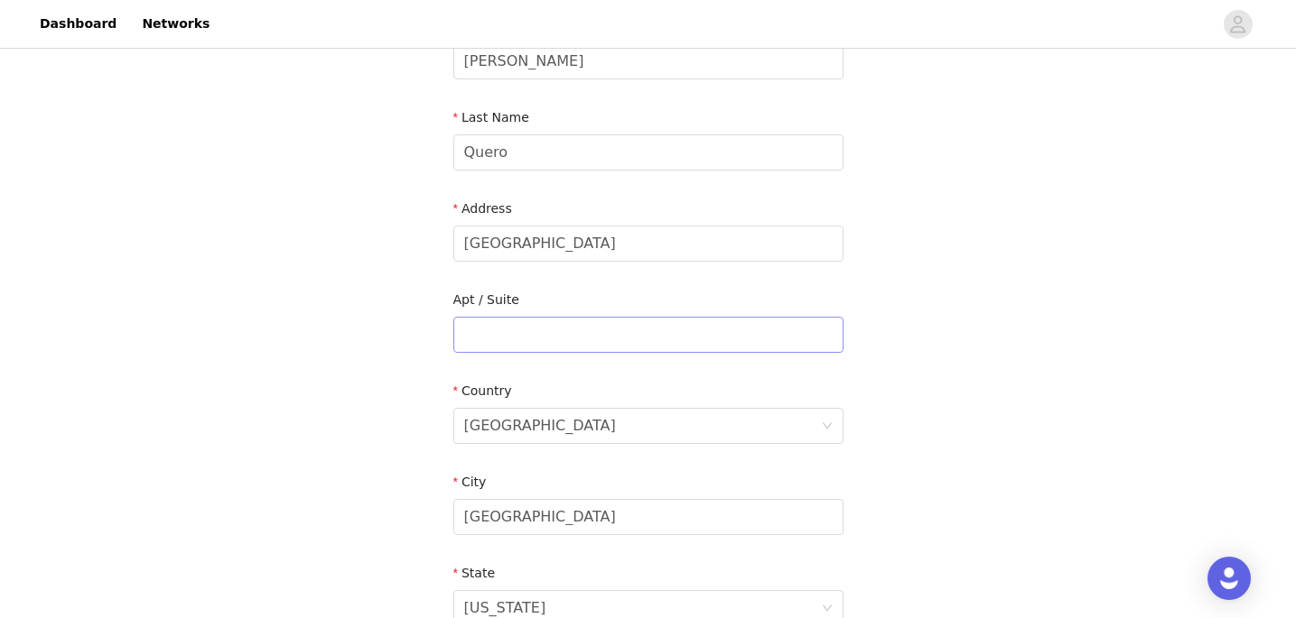
scroll to position [239, 0]
click at [503, 246] on input "[GEOGRAPHIC_DATA]" at bounding box center [648, 246] width 390 height 36
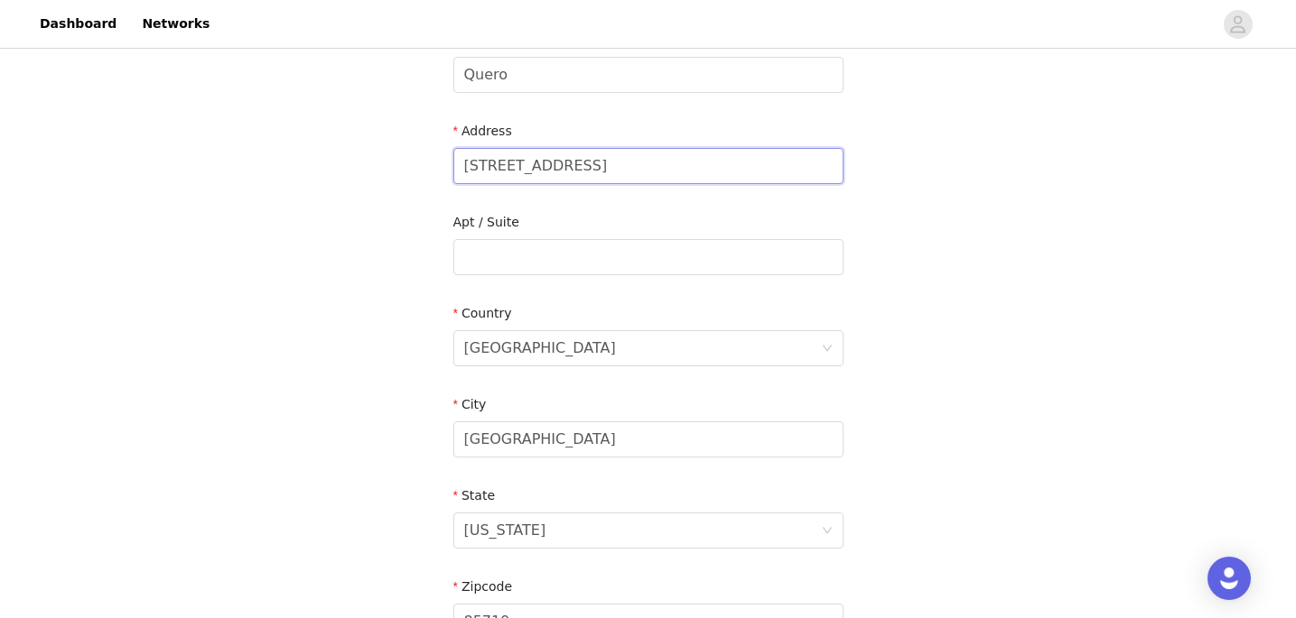
scroll to position [612, 0]
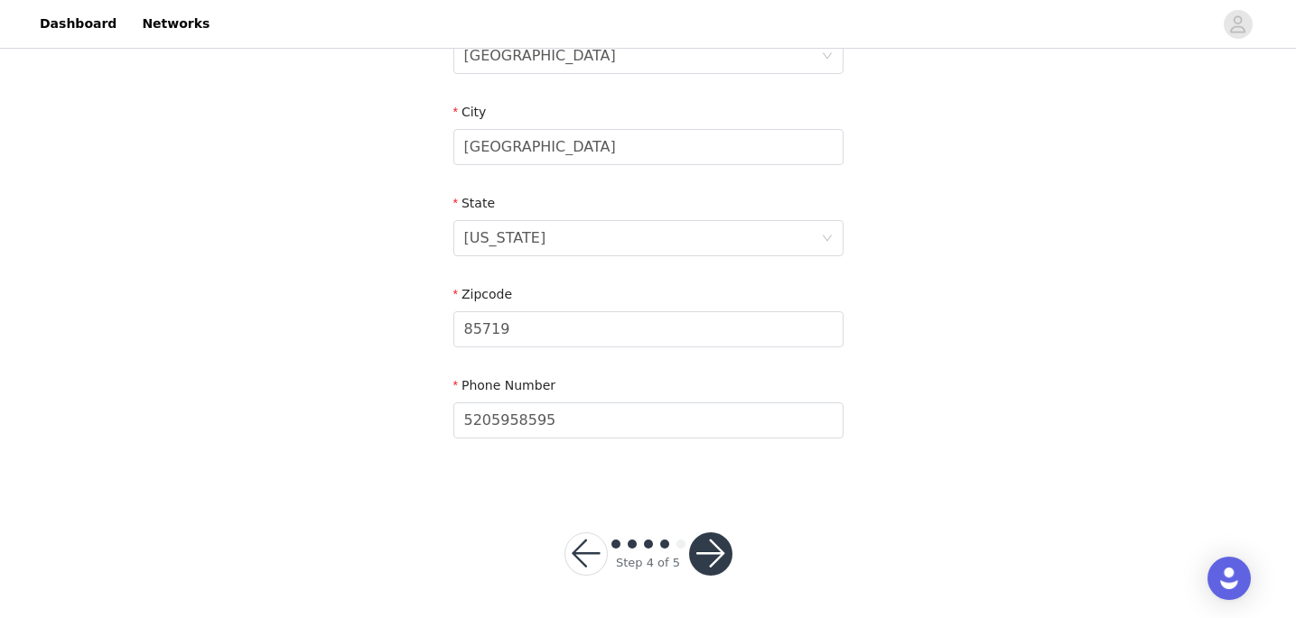
type input "[STREET_ADDRESS]"
click at [726, 554] on button "button" at bounding box center [710, 554] width 43 height 43
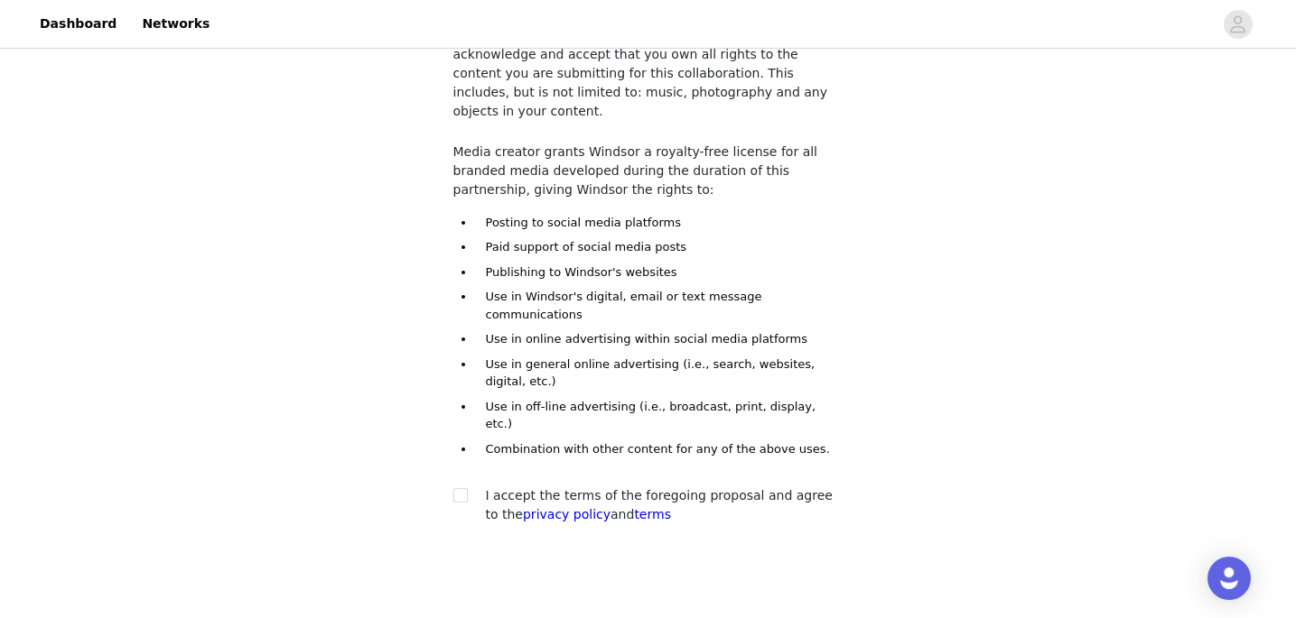
scroll to position [164, 0]
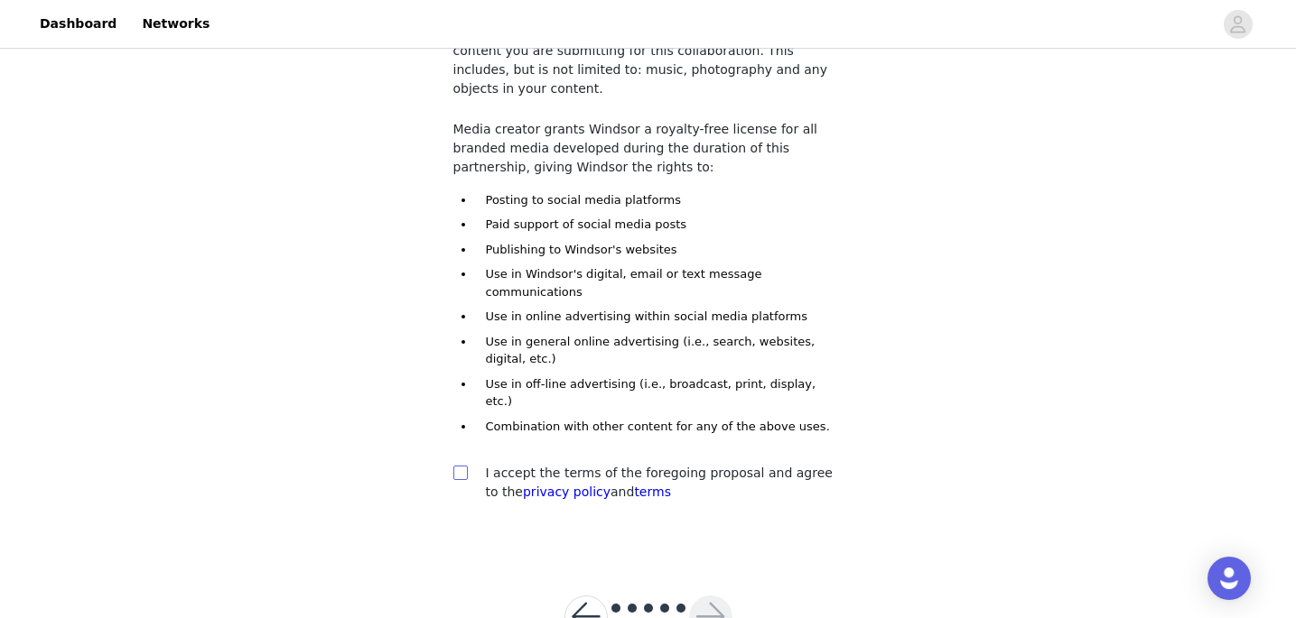
click at [465, 466] on input "checkbox" at bounding box center [459, 472] width 13 height 13
checkbox input "true"
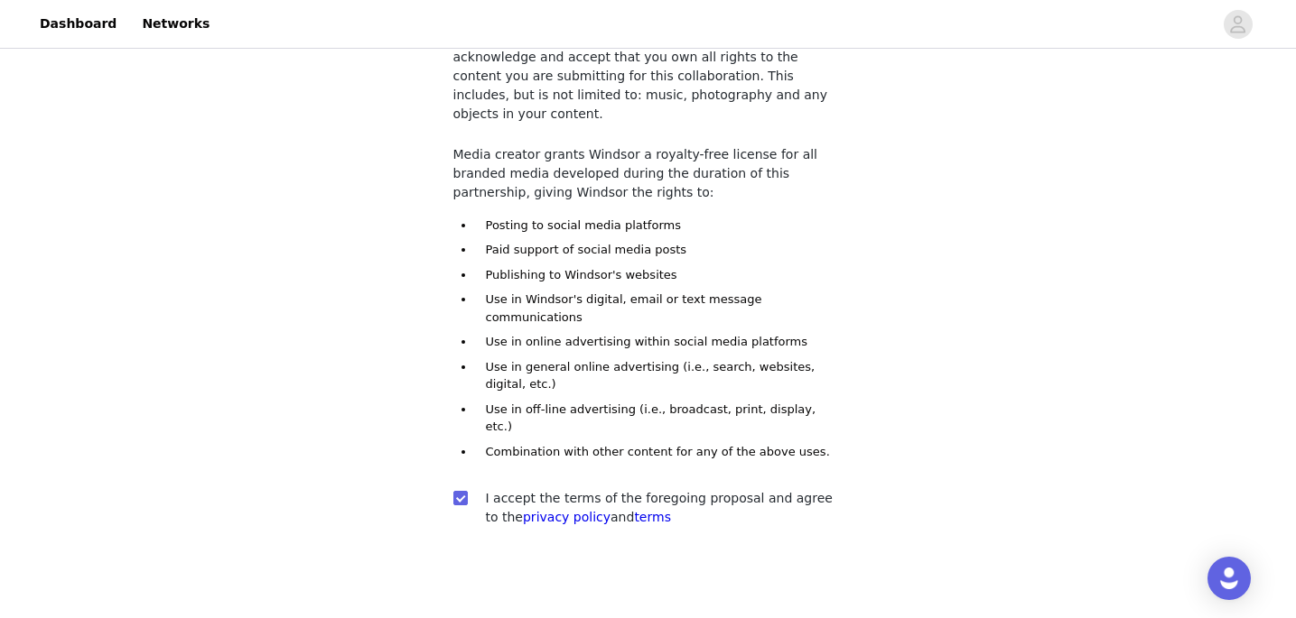
scroll to position [174, 0]
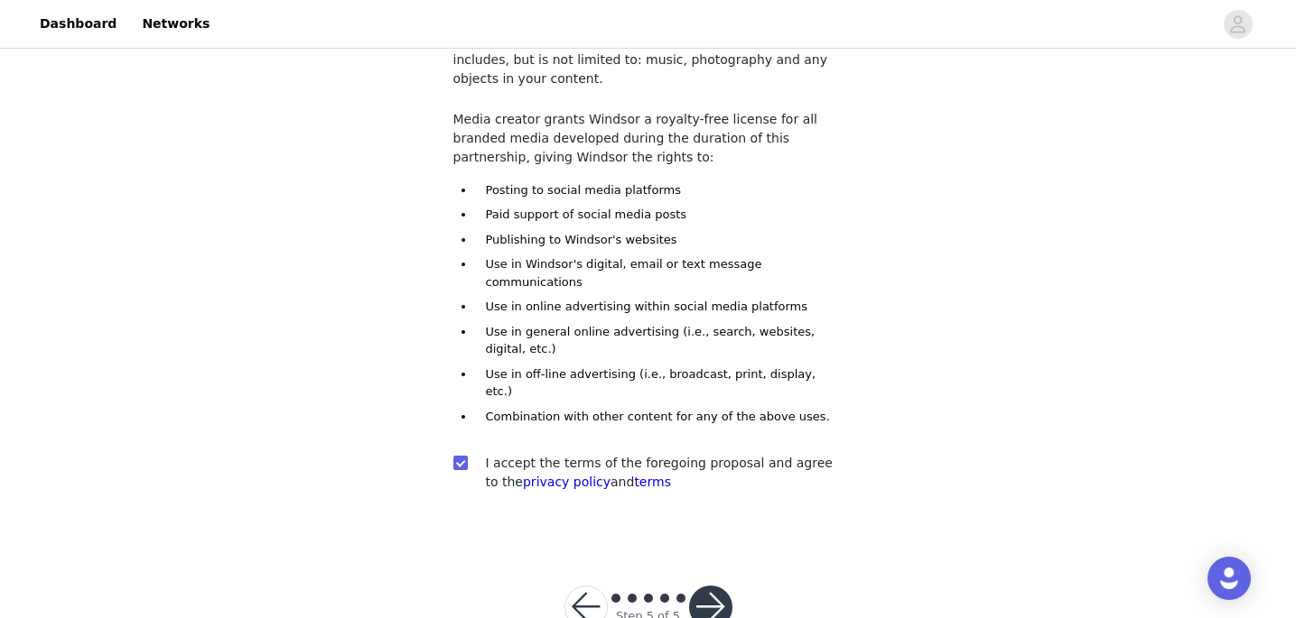
click at [718, 586] on button "button" at bounding box center [710, 607] width 43 height 43
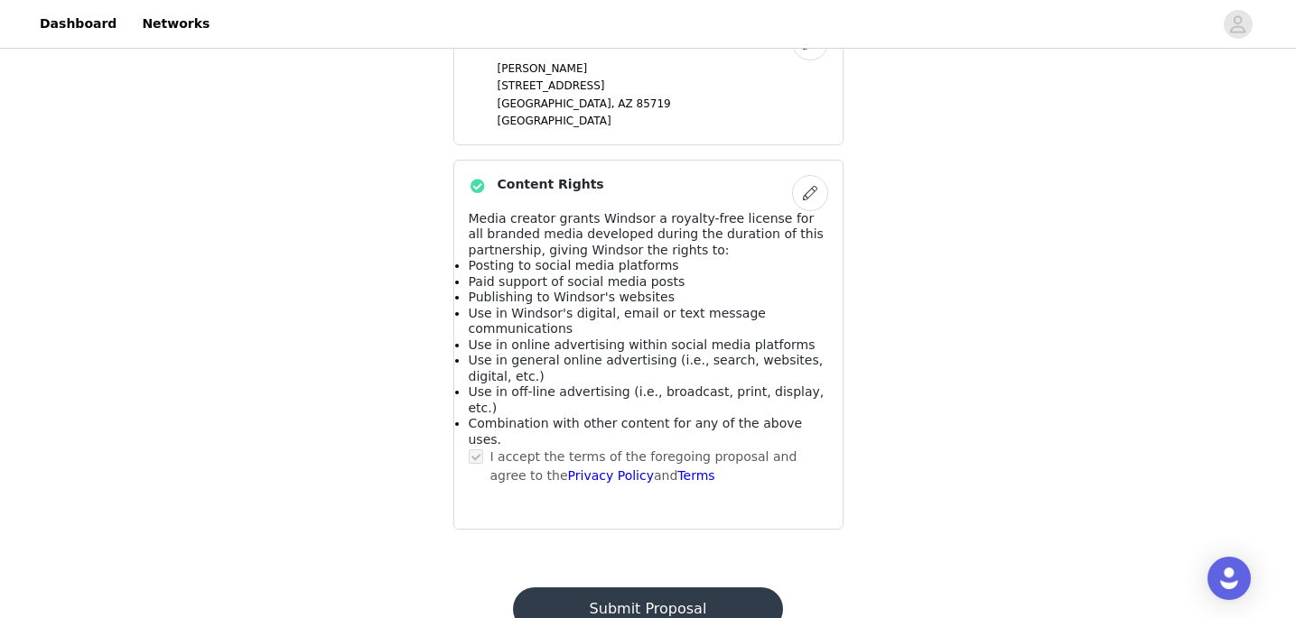
click at [670, 588] on button "Submit Proposal" at bounding box center [648, 609] width 270 height 43
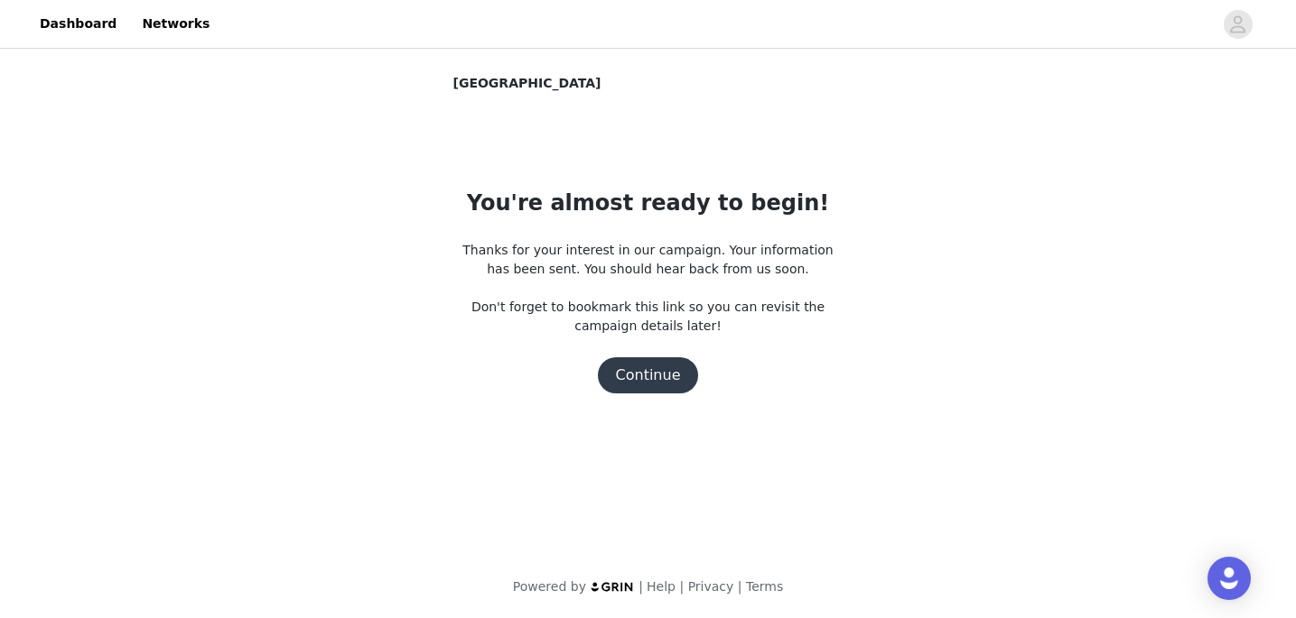
click at [670, 378] on button "Continue" at bounding box center [648, 376] width 101 height 36
